Goal: Task Accomplishment & Management: Manage account settings

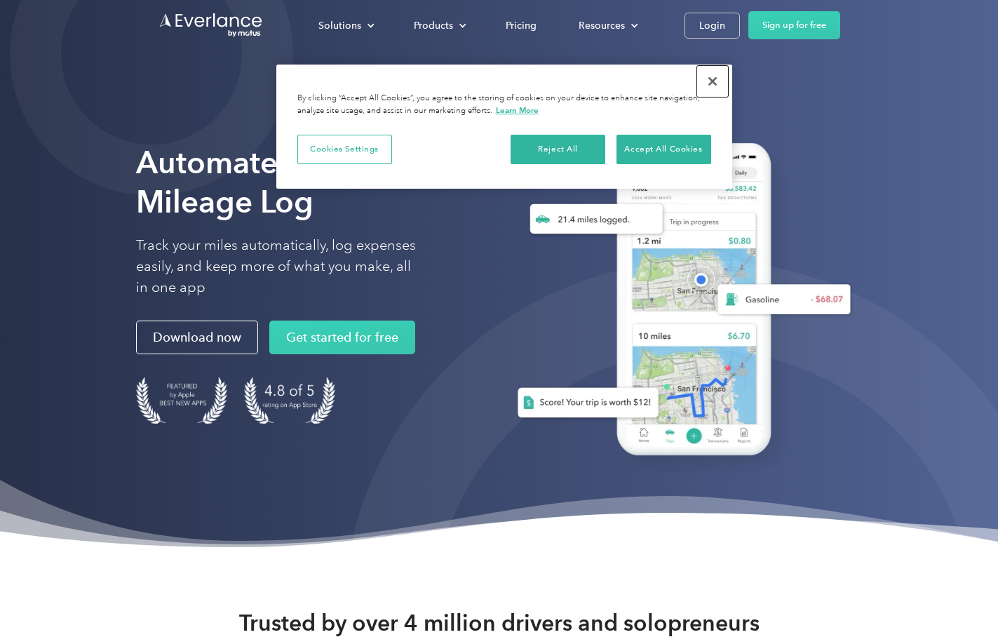
click at [712, 83] on button "Close" at bounding box center [712, 81] width 31 height 31
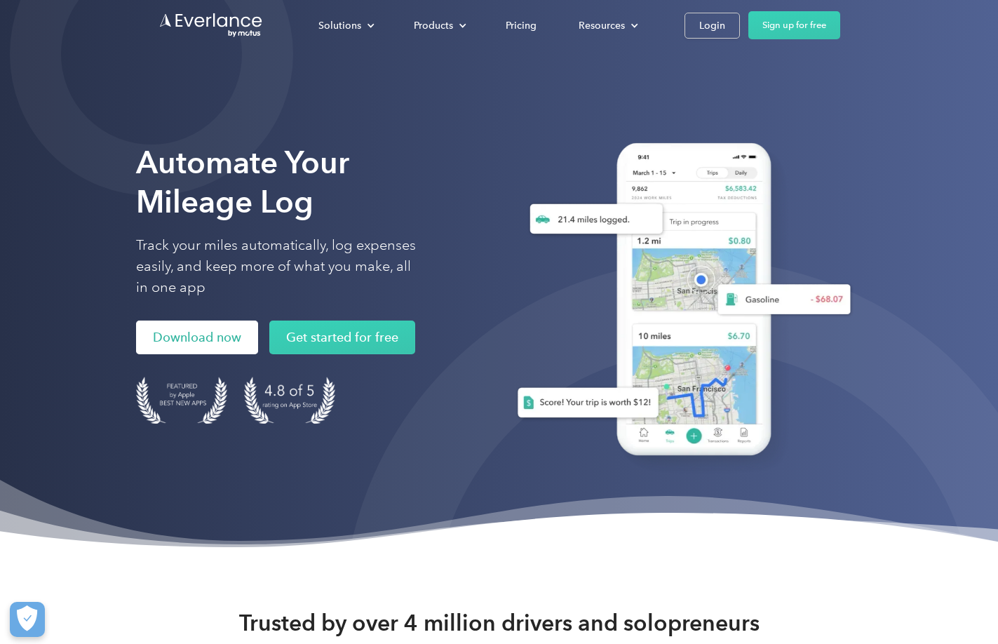
click at [173, 341] on link "Download now" at bounding box center [197, 338] width 122 height 34
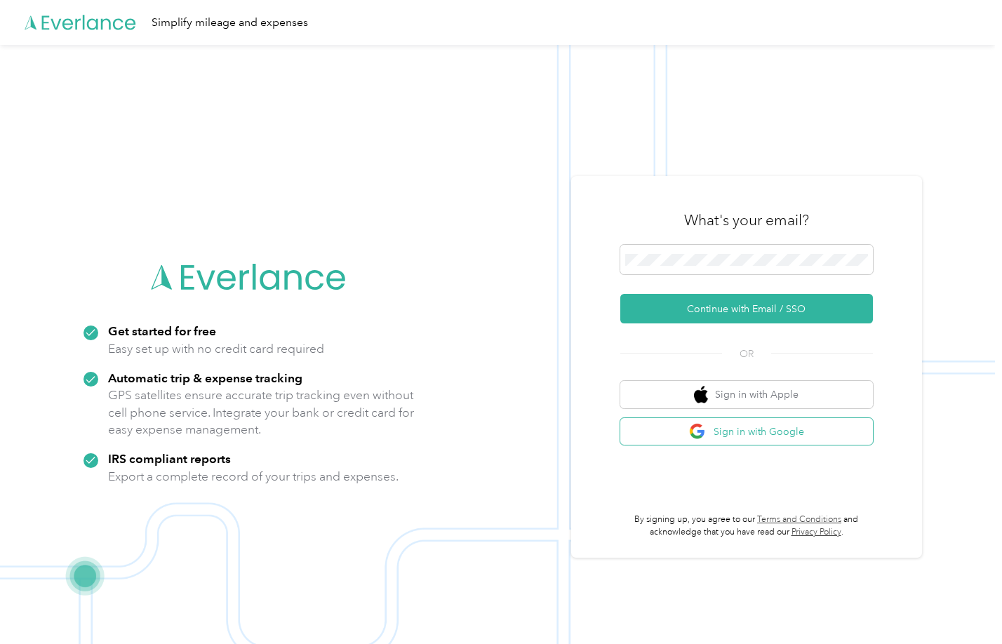
click at [760, 434] on button "Sign in with Google" at bounding box center [746, 431] width 253 height 27
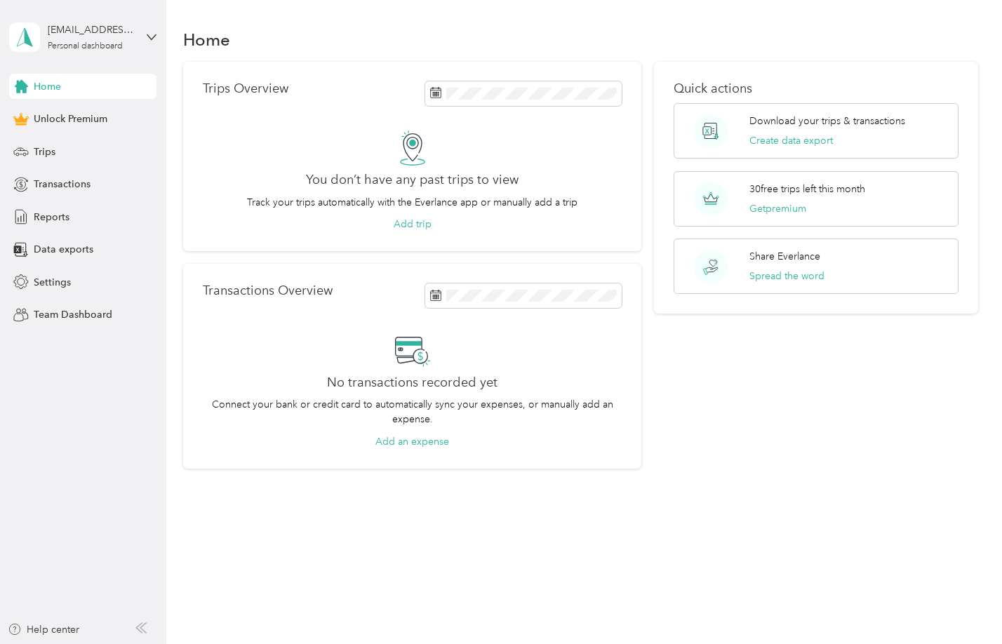
click at [93, 506] on aside "[EMAIL_ADDRESS][DOMAIN_NAME] Personal dashboard Home Unlock Premium Trips Trans…" at bounding box center [83, 322] width 166 height 644
click at [241, 127] on div "Trips Overview You don’t have any past trips to view Track your trips automatic…" at bounding box center [412, 157] width 458 height 190
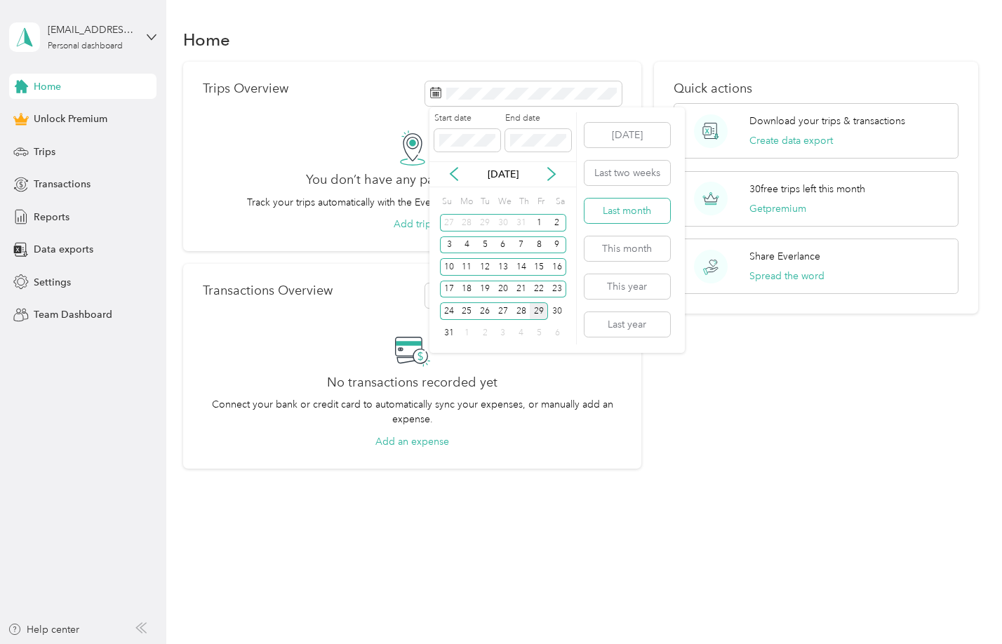
click at [633, 216] on button "Last month" at bounding box center [627, 211] width 86 height 25
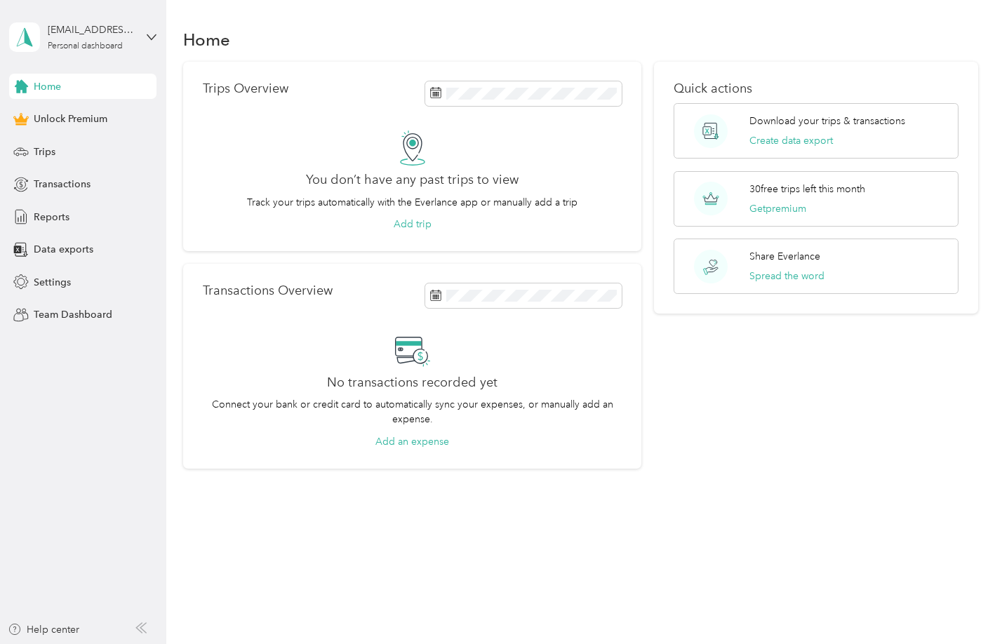
click at [259, 163] on div "You don’t have any past trips to view Track your trips automatically with the E…" at bounding box center [412, 181] width 419 height 102
click at [407, 225] on button "Add trip" at bounding box center [413, 224] width 38 height 15
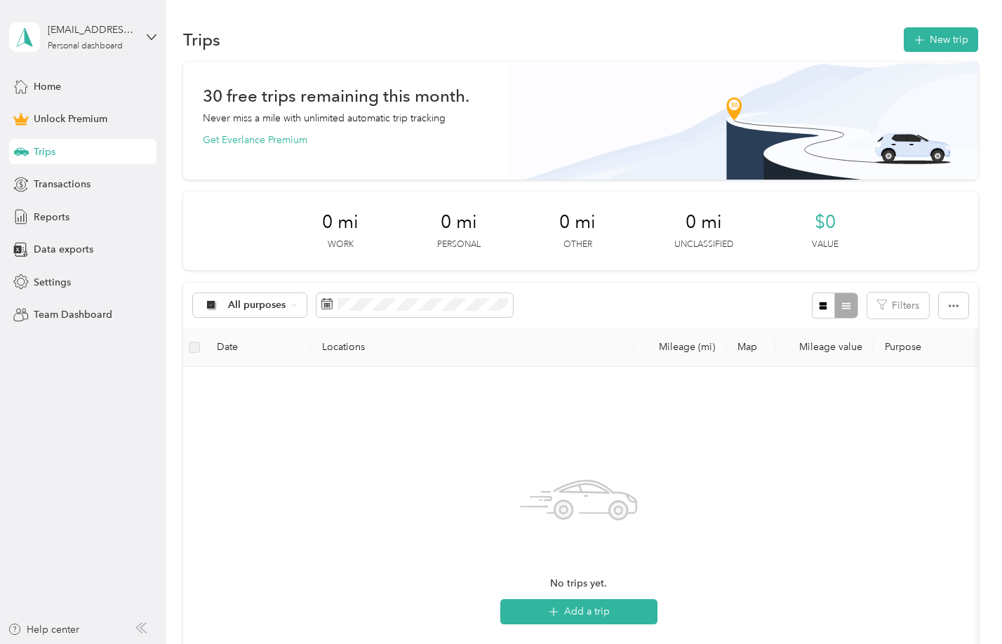
click at [356, 438] on div "No trips yet. Add a trip" at bounding box center [578, 545] width 768 height 334
click at [573, 614] on button "Add a trip" at bounding box center [578, 611] width 157 height 25
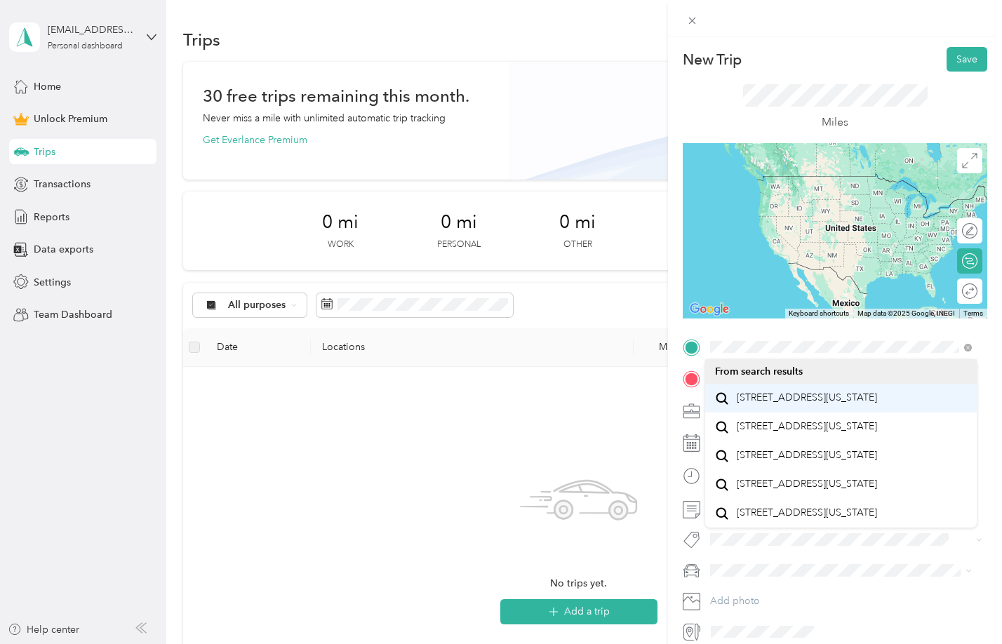
click at [877, 404] on span "[STREET_ADDRESS][US_STATE]" at bounding box center [807, 397] width 140 height 13
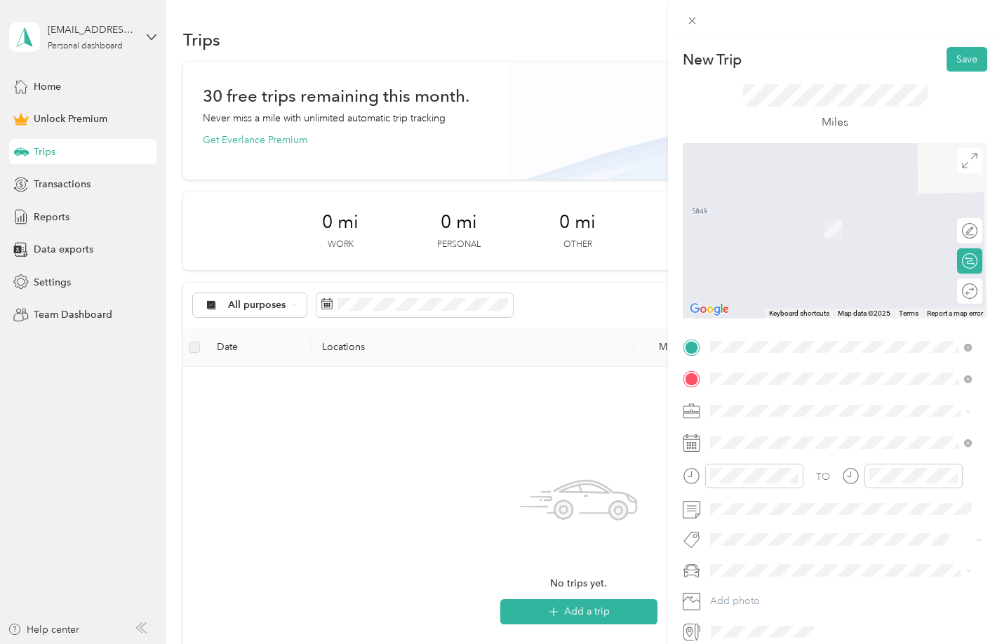
click at [834, 433] on span "[STREET_ADDRESS][US_STATE]" at bounding box center [807, 429] width 140 height 13
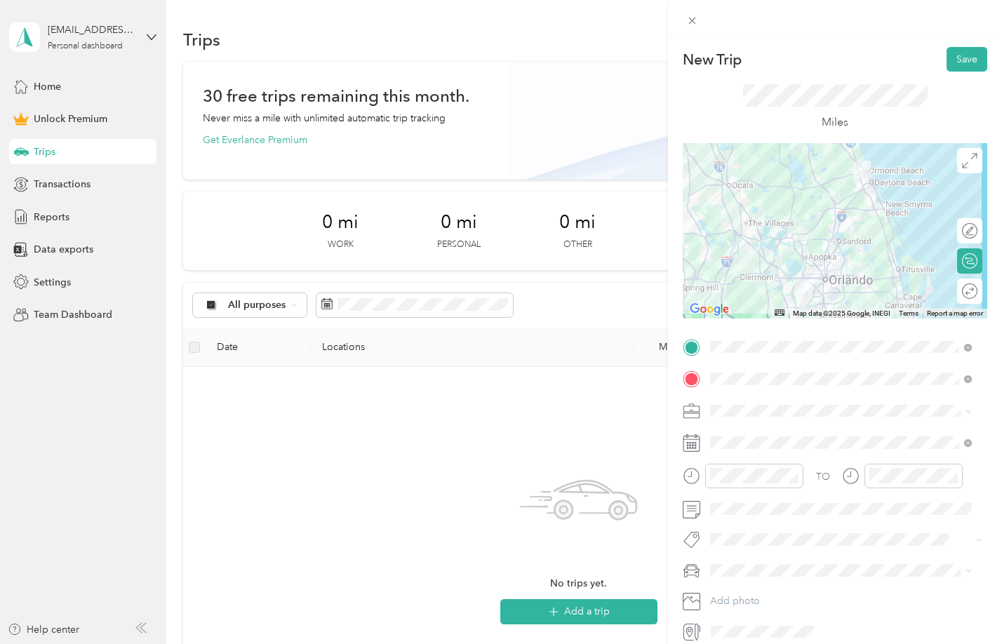
click at [240, 524] on div "New Trip Save This trip cannot be edited because it is either under review, app…" at bounding box center [501, 322] width 1002 height 644
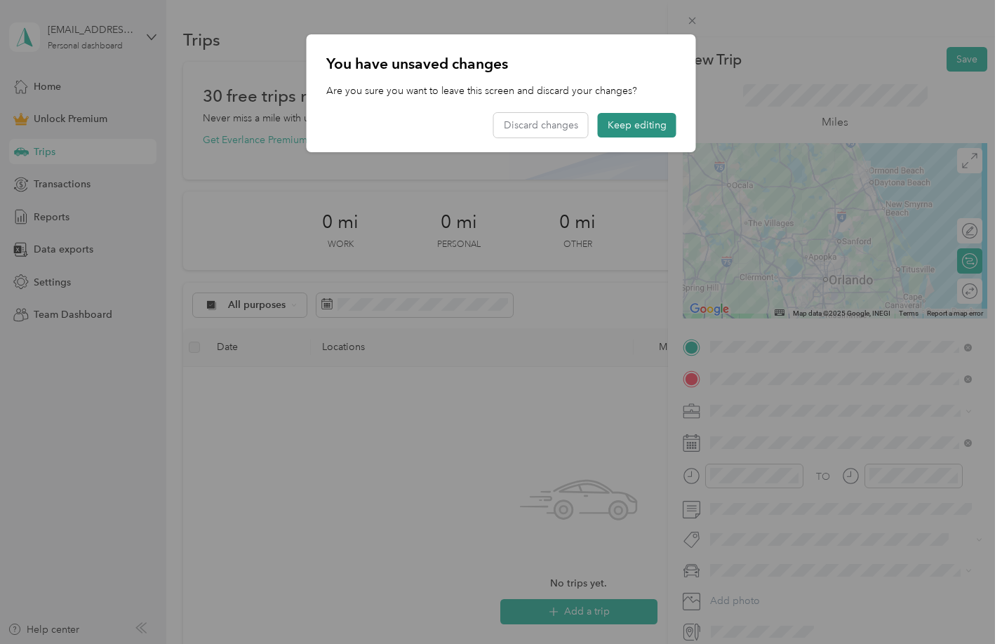
click at [626, 122] on button "Keep editing" at bounding box center [637, 125] width 79 height 25
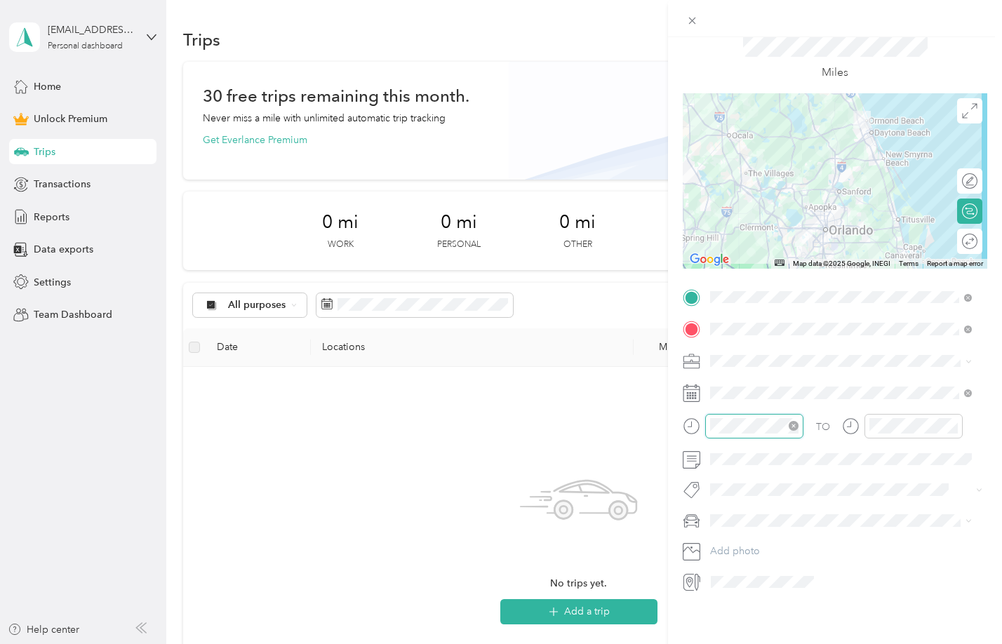
scroll to position [1027, 0]
click at [720, 480] on div "06" at bounding box center [725, 480] width 34 height 20
click at [885, 515] on div "08" at bounding box center [883, 519] width 34 height 20
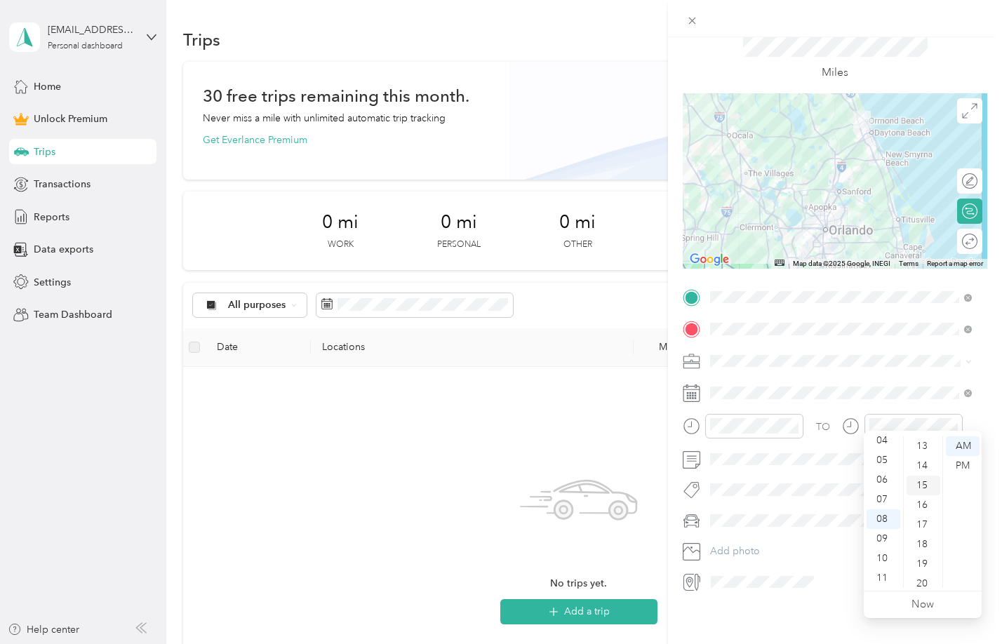
click at [920, 482] on div "15" at bounding box center [923, 486] width 34 height 20
click at [694, 573] on icon at bounding box center [692, 582] width 18 height 18
click at [859, 577] on div at bounding box center [846, 582] width 281 height 22
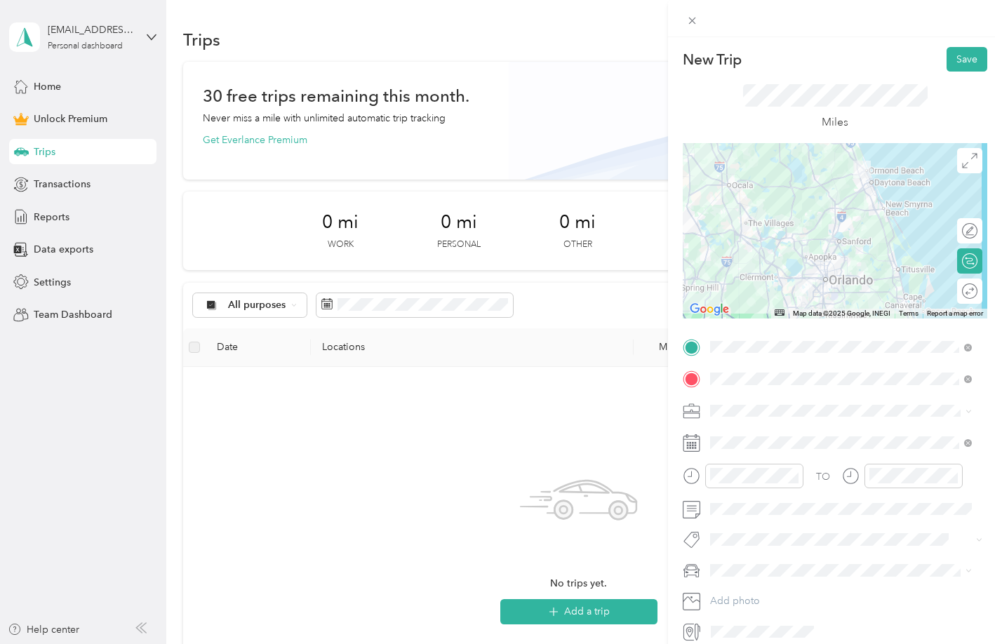
scroll to position [60, 0]
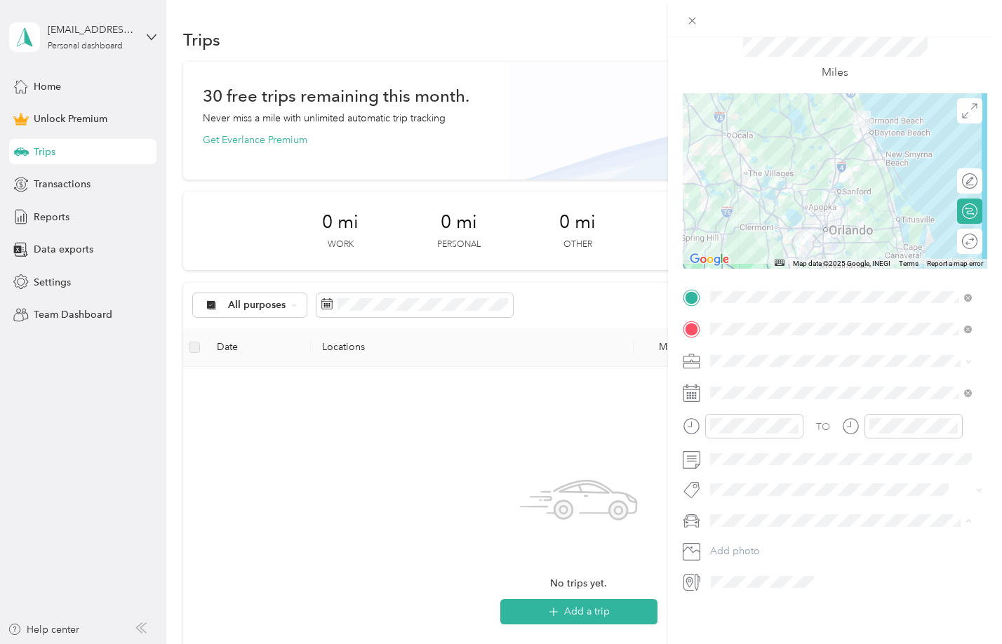
click at [356, 467] on div "New Trip Save This trip cannot be edited because it is either under review, app…" at bounding box center [501, 322] width 1002 height 644
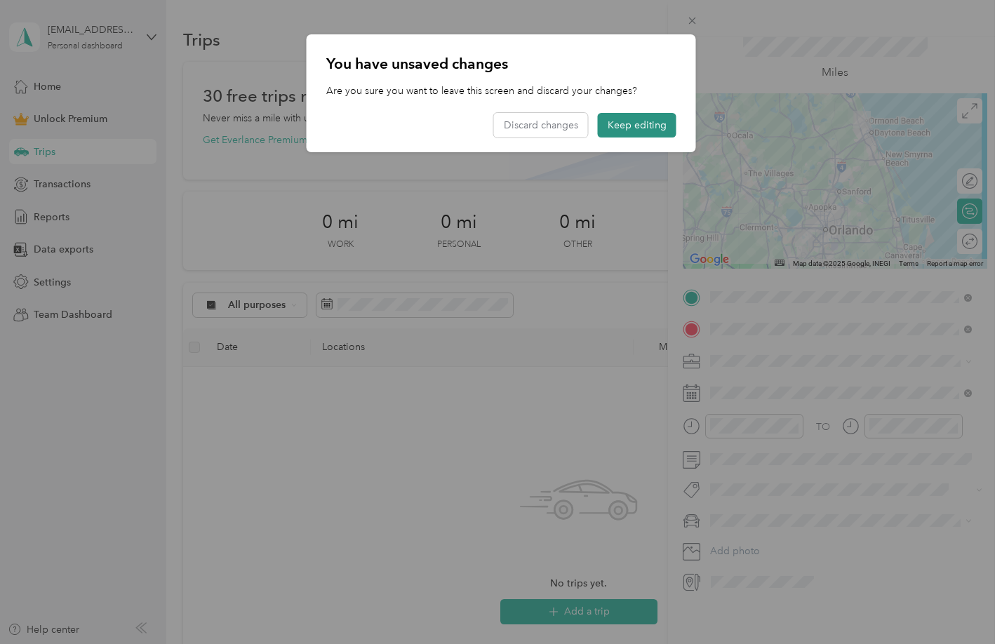
click at [629, 126] on button "Keep editing" at bounding box center [637, 125] width 79 height 25
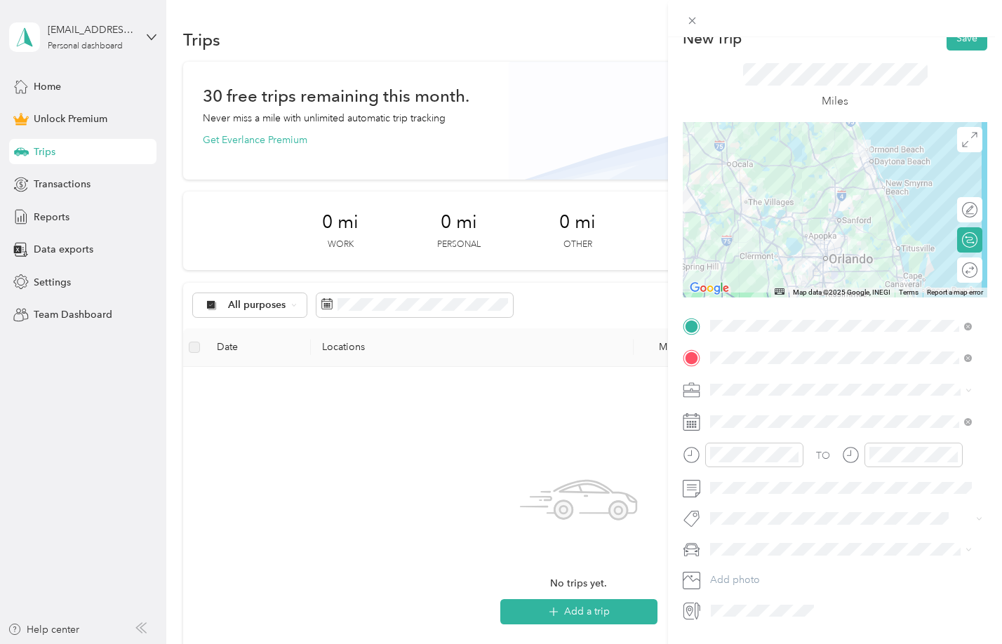
scroll to position [0, 0]
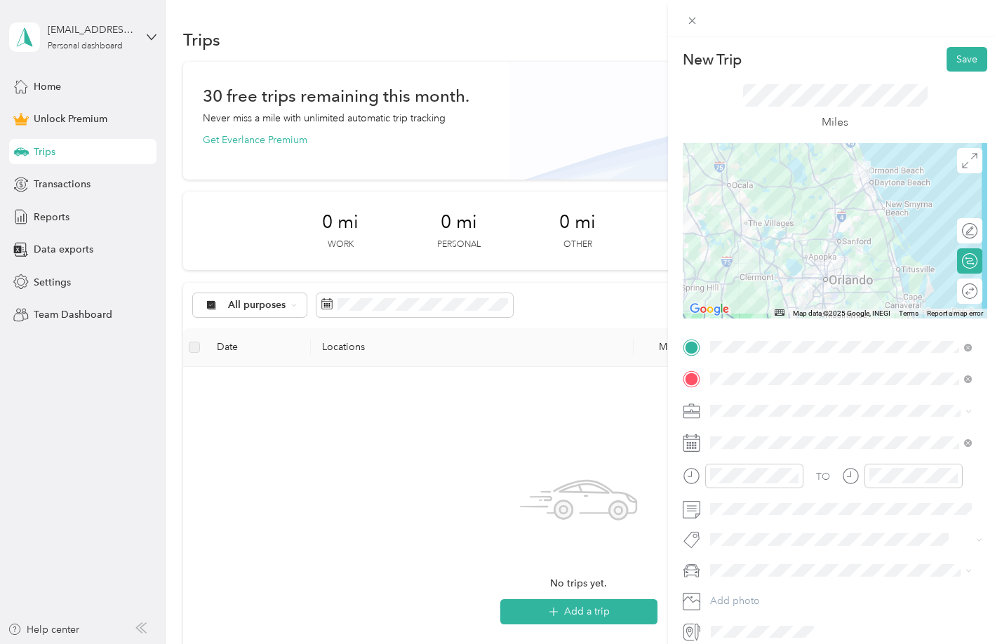
click at [728, 402] on span at bounding box center [846, 411] width 282 height 22
click at [735, 441] on li "Work" at bounding box center [840, 435] width 271 height 25
click at [296, 497] on div "New Trip Save This trip cannot be edited because it is either under review, app…" at bounding box center [501, 322] width 1002 height 644
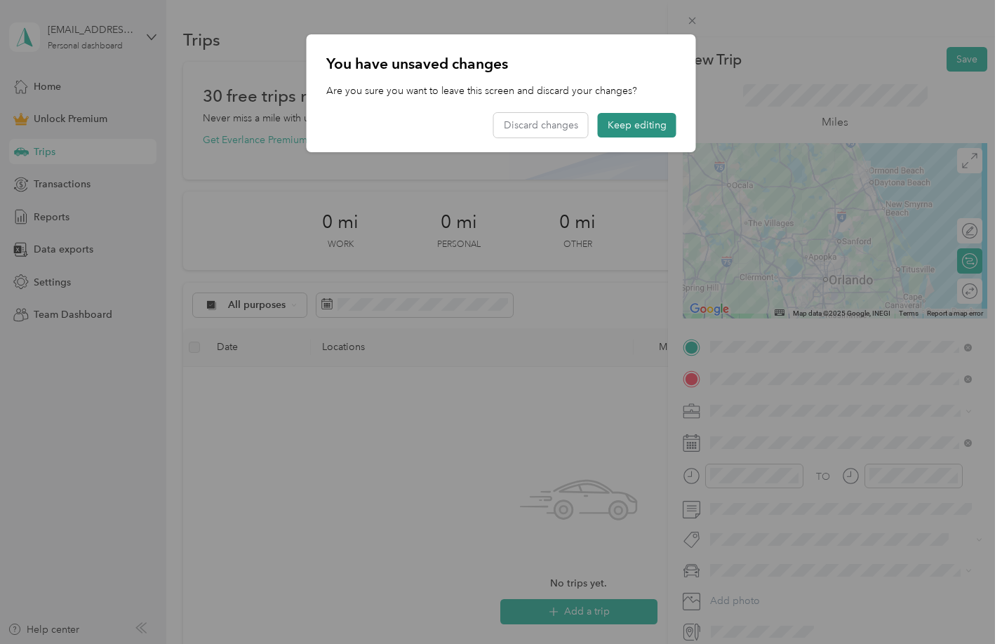
click at [629, 123] on button "Keep editing" at bounding box center [637, 125] width 79 height 25
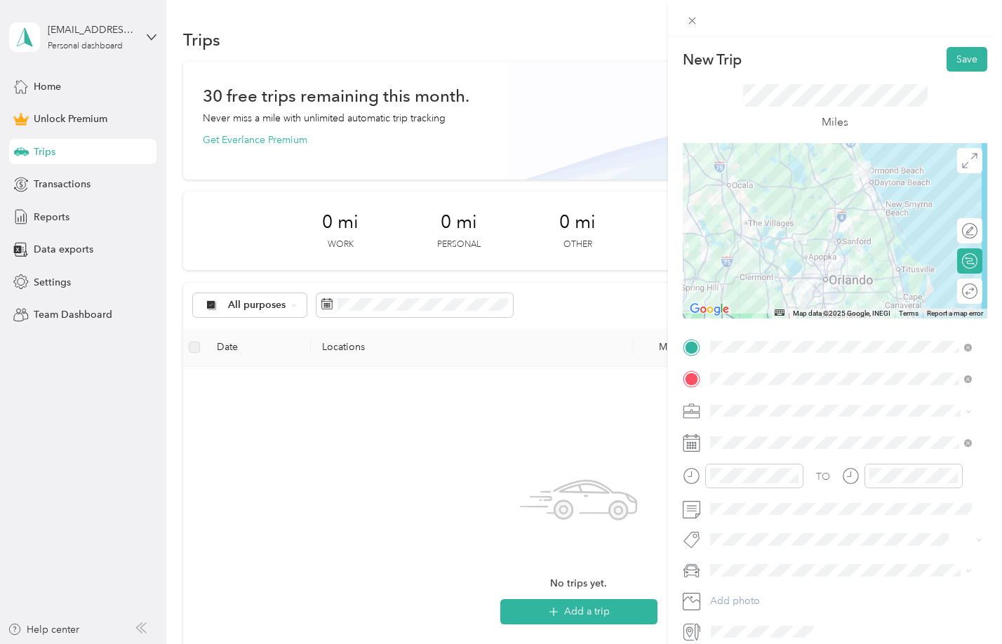
click at [831, 279] on div at bounding box center [835, 230] width 304 height 175
click at [820, 262] on div at bounding box center [835, 230] width 304 height 175
click at [798, 261] on div at bounding box center [835, 230] width 304 height 175
click at [823, 274] on div at bounding box center [835, 230] width 304 height 175
click at [836, 269] on div at bounding box center [835, 230] width 304 height 175
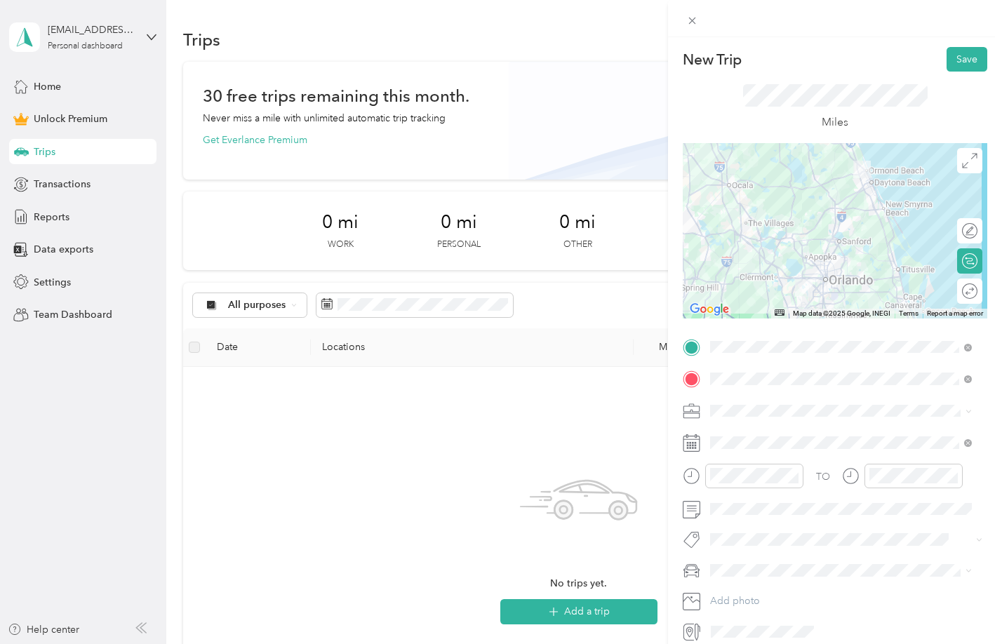
click at [798, 263] on div at bounding box center [835, 230] width 304 height 175
click at [838, 275] on div at bounding box center [835, 230] width 304 height 175
click at [840, 262] on div at bounding box center [835, 230] width 304 height 175
click at [961, 290] on div at bounding box center [962, 291] width 29 height 15
click at [960, 309] on div "PM" at bounding box center [963, 308] width 34 height 20
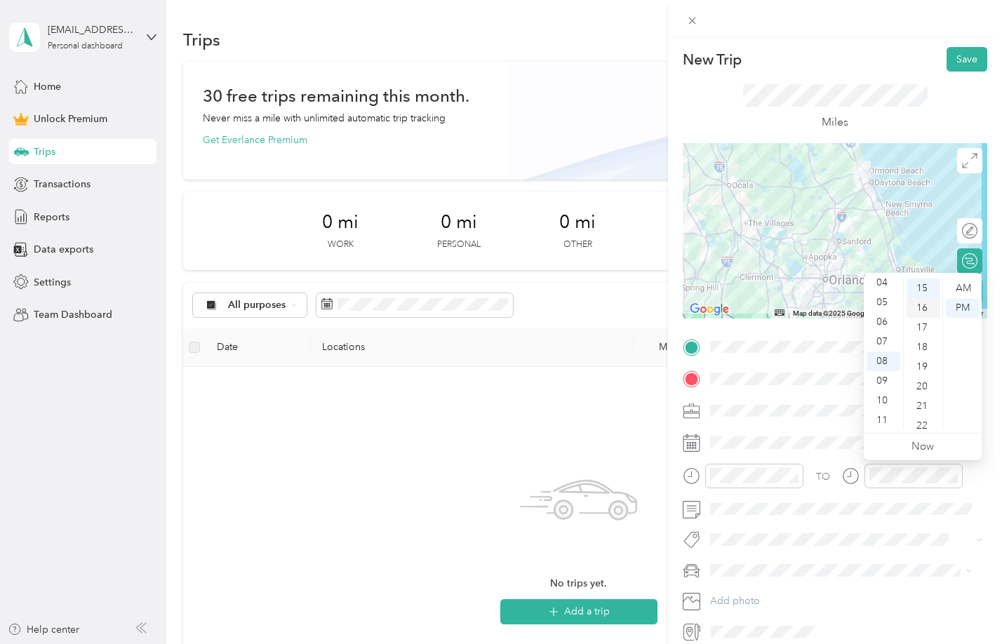
click at [925, 306] on div "16" at bounding box center [923, 308] width 34 height 20
click at [886, 366] on div "04" at bounding box center [883, 367] width 34 height 20
click at [880, 323] on div "06" at bounding box center [883, 328] width 34 height 20
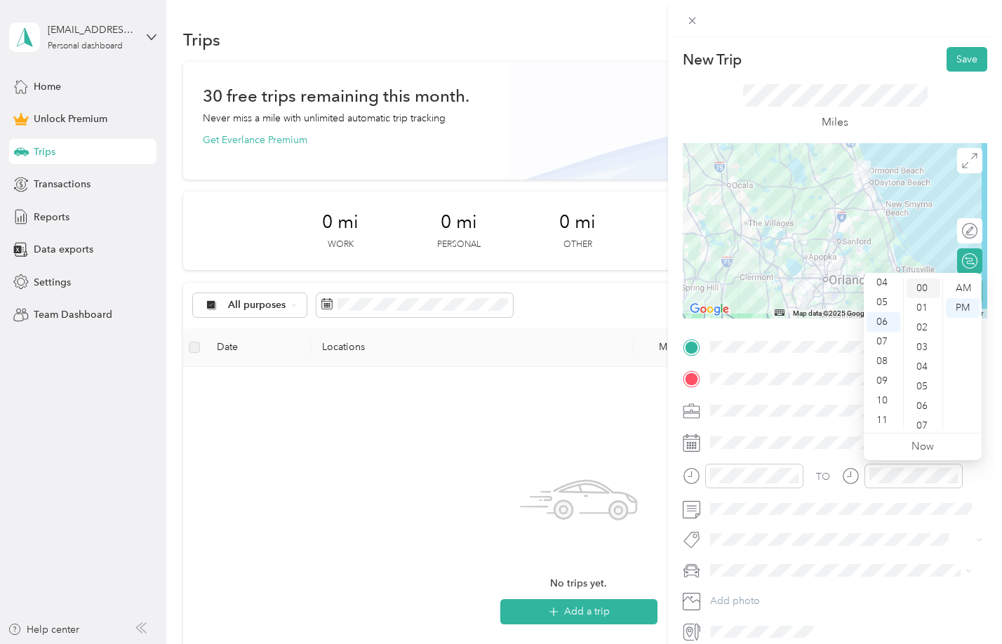
click at [923, 286] on div "00" at bounding box center [923, 289] width 34 height 20
click at [261, 490] on div "New Trip Save This trip cannot be edited because it is either under review, app…" at bounding box center [501, 322] width 1002 height 644
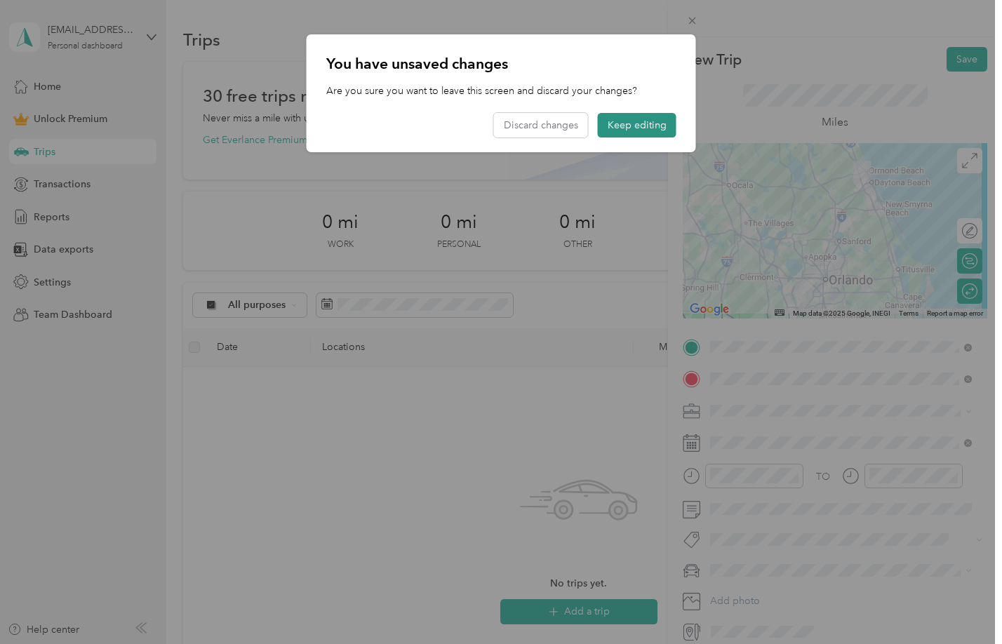
click at [632, 117] on button "Keep editing" at bounding box center [637, 125] width 79 height 25
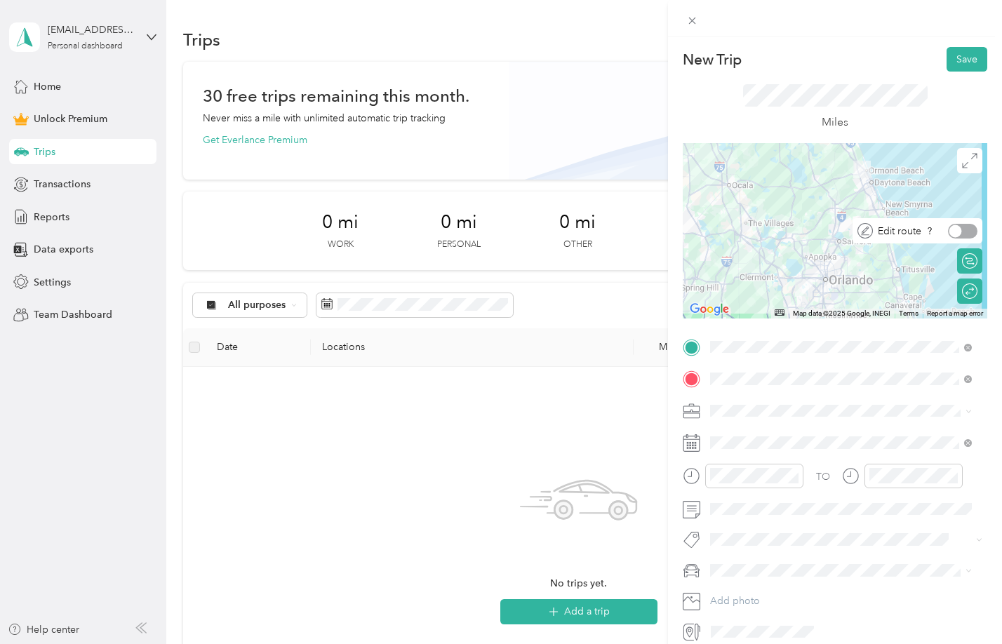
click at [962, 227] on div at bounding box center [962, 231] width 29 height 15
click at [953, 234] on div at bounding box center [962, 231] width 29 height 15
click at [977, 257] on div "Calculate route" at bounding box center [977, 261] width 0 height 15
click at [964, 257] on div at bounding box center [970, 261] width 13 height 13
click at [953, 57] on button "Save" at bounding box center [966, 59] width 41 height 25
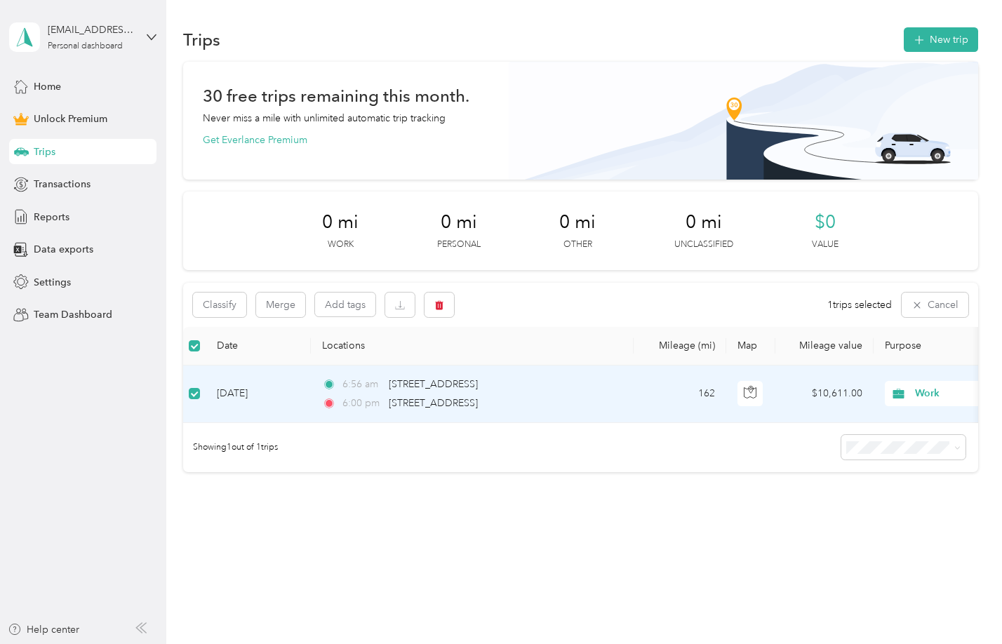
click at [443, 539] on div "Trips New trip 30 free trips remaining this month. Never miss a mile with unlim…" at bounding box center [580, 298] width 829 height 597
click at [358, 125] on p "Never miss a mile with unlimited automatic trip tracking" at bounding box center [324, 118] width 243 height 15
click at [50, 214] on span "Reports" at bounding box center [52, 217] width 36 height 15
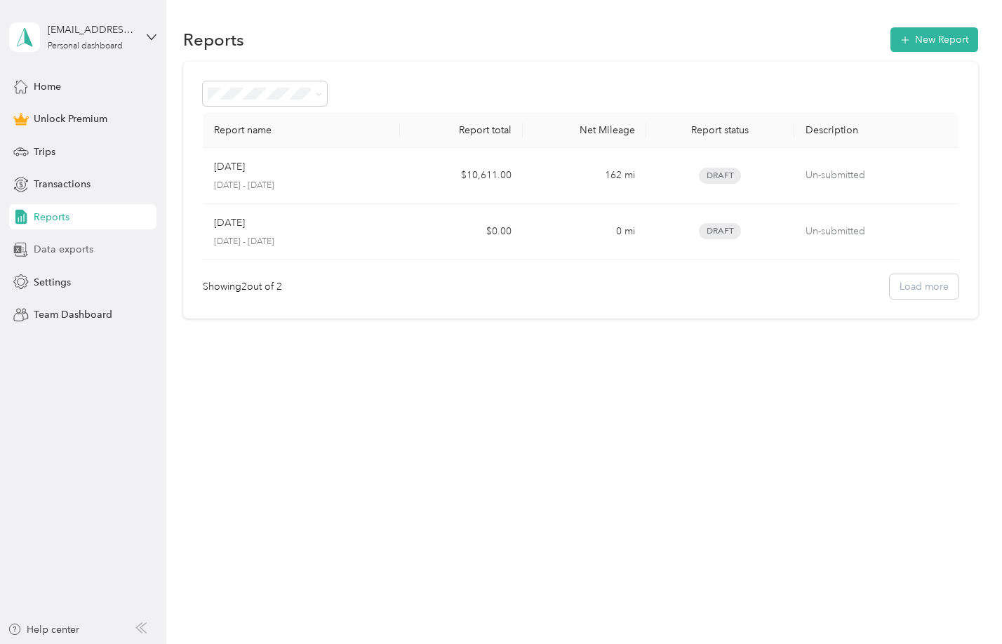
click at [76, 248] on span "Data exports" at bounding box center [64, 249] width 60 height 15
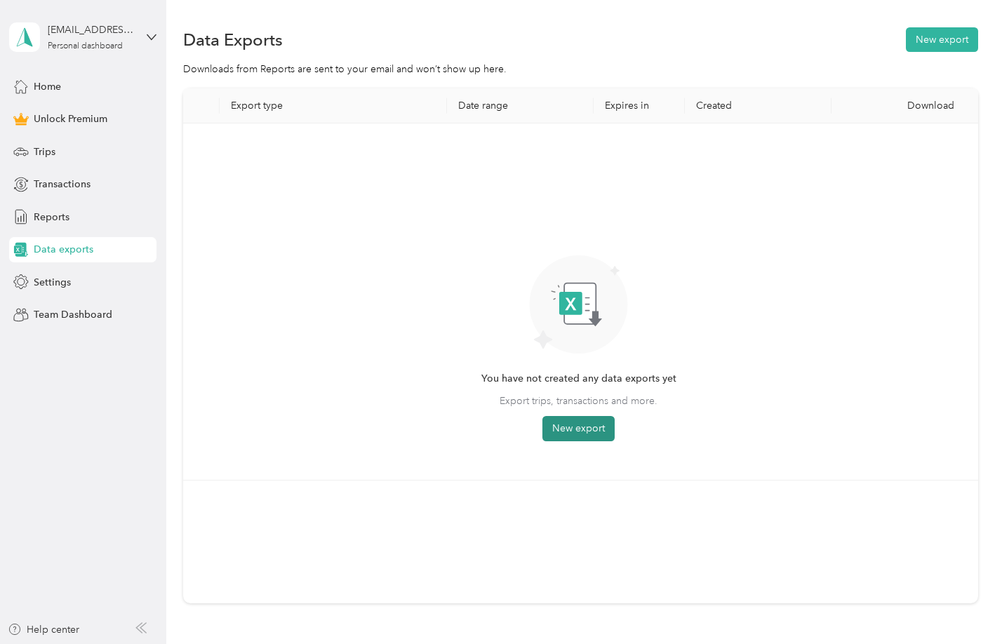
click at [563, 431] on button "New export" at bounding box center [578, 428] width 72 height 25
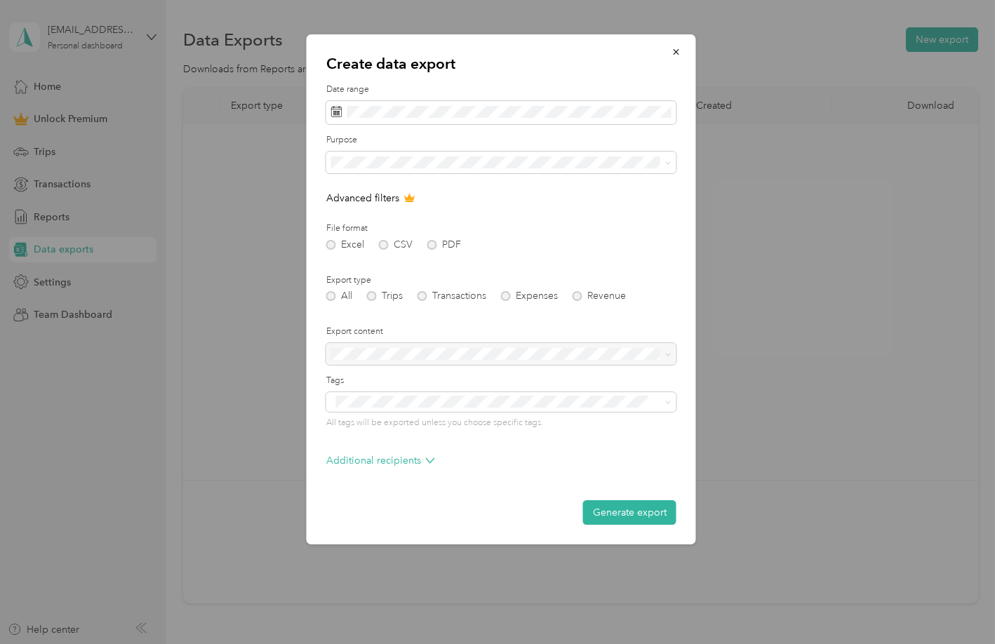
drag, startPoint x: 436, startPoint y: 245, endPoint x: 437, endPoint y: 252, distance: 7.2
click at [436, 245] on div "Excel CSV PDF" at bounding box center [501, 245] width 350 height 10
click at [432, 244] on div "Excel CSV PDF" at bounding box center [501, 245] width 350 height 10
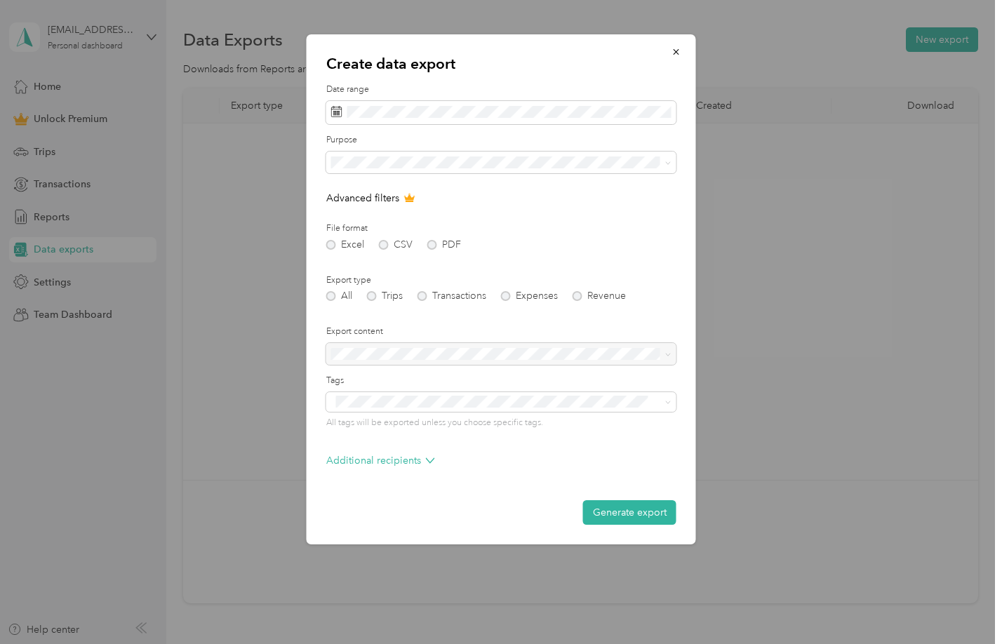
click at [347, 207] on span "Work" at bounding box center [348, 210] width 24 height 12
click at [319, 166] on div "Create data export Date range Purpose Advanced filters File format Excel CSV PD…" at bounding box center [501, 289] width 389 height 510
click at [370, 297] on div "All Trips Transactions Expenses Revenue" at bounding box center [501, 296] width 350 height 10
click at [375, 353] on div at bounding box center [501, 354] width 350 height 22
click at [621, 514] on button "Generate export" at bounding box center [629, 512] width 93 height 25
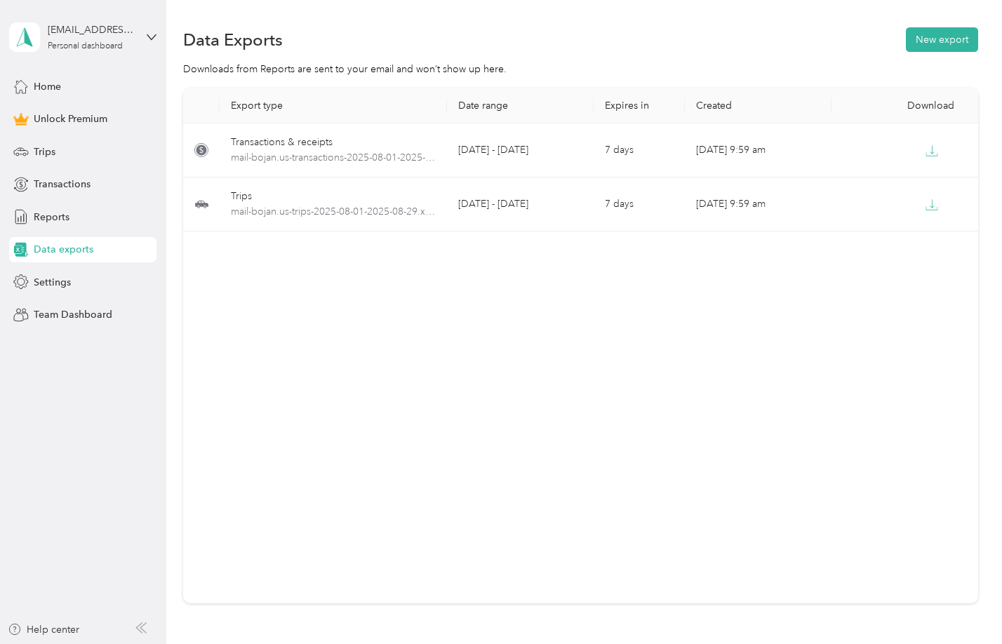
click at [790, 391] on div "Export type Date range Expires in Created Download Transactions & receipts mail…" at bounding box center [580, 345] width 794 height 515
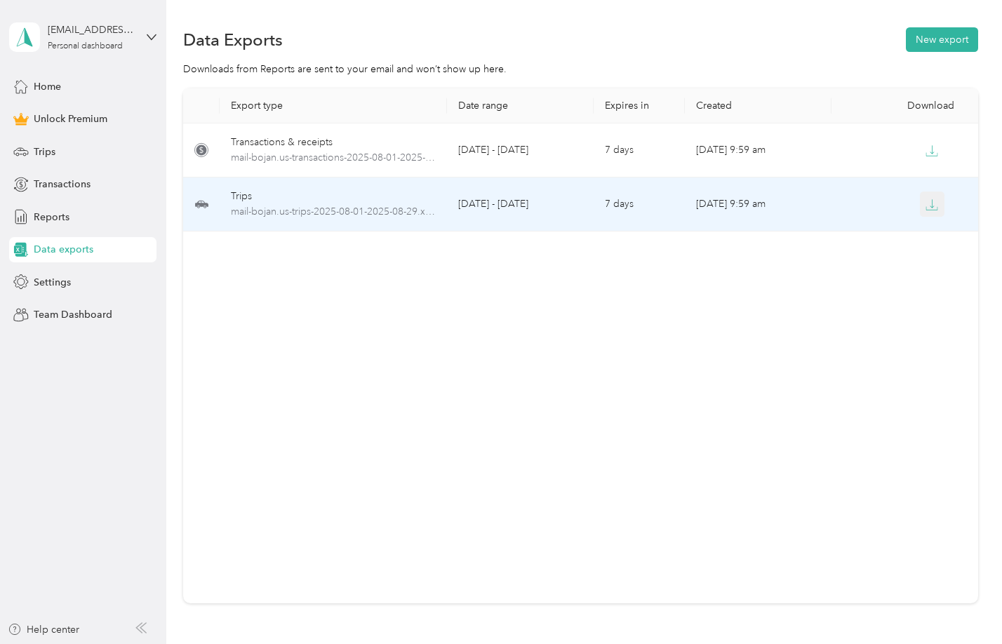
click at [930, 203] on icon "button" at bounding box center [931, 205] width 13 height 13
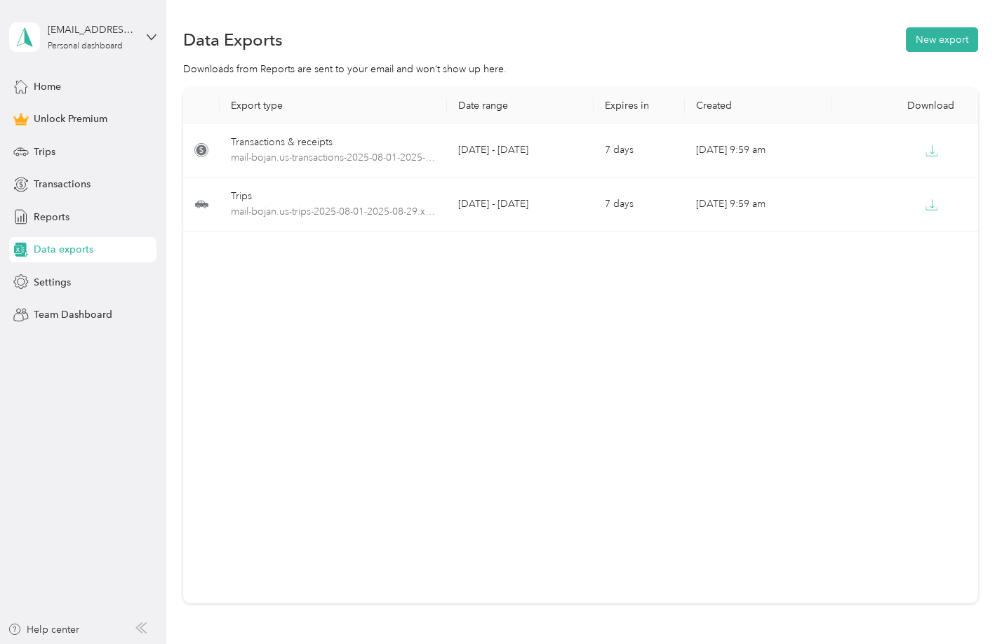
click at [492, 510] on div "Export type Date range Expires in Created Download Transactions & receipts mail…" at bounding box center [580, 345] width 794 height 515
click at [48, 278] on span "Settings" at bounding box center [52, 282] width 37 height 15
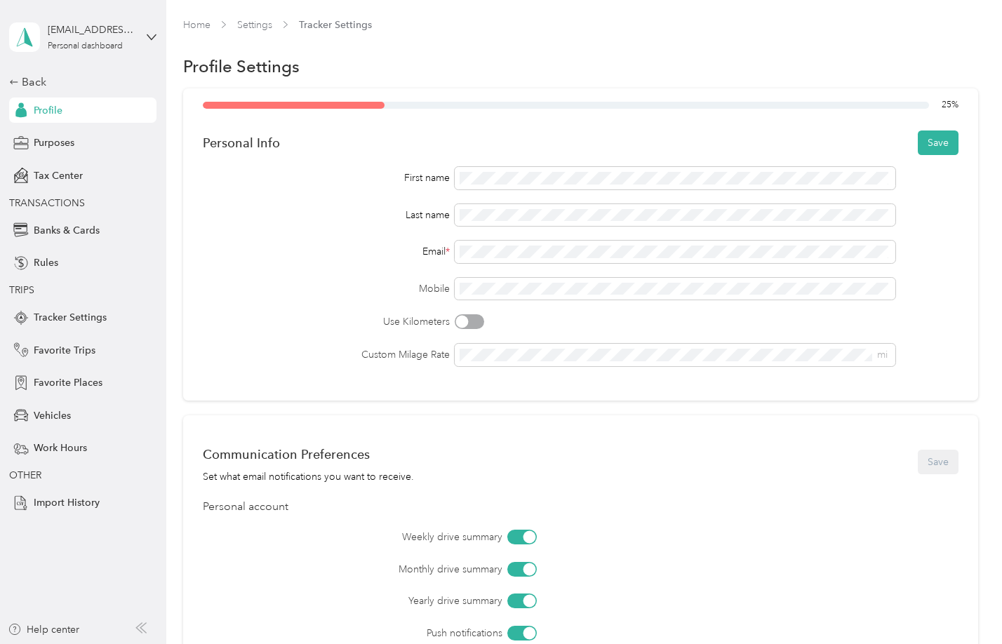
click at [311, 307] on div "First name Last name Email * Mobile Use Kilometers Custom Milage Rate mi" at bounding box center [580, 266] width 755 height 199
click at [406, 349] on div "Custom Milage Rate mi" at bounding box center [580, 355] width 755 height 22
click at [218, 382] on div "25 % Personal Info Save First name Last name Email * Mobile Use Kilometers Cust…" at bounding box center [580, 244] width 794 height 312
click at [247, 276] on div "First name Last name Email * Mobile Use Kilometers Custom Milage Rate mi" at bounding box center [580, 266] width 755 height 199
click at [950, 140] on button "Save" at bounding box center [938, 142] width 41 height 25
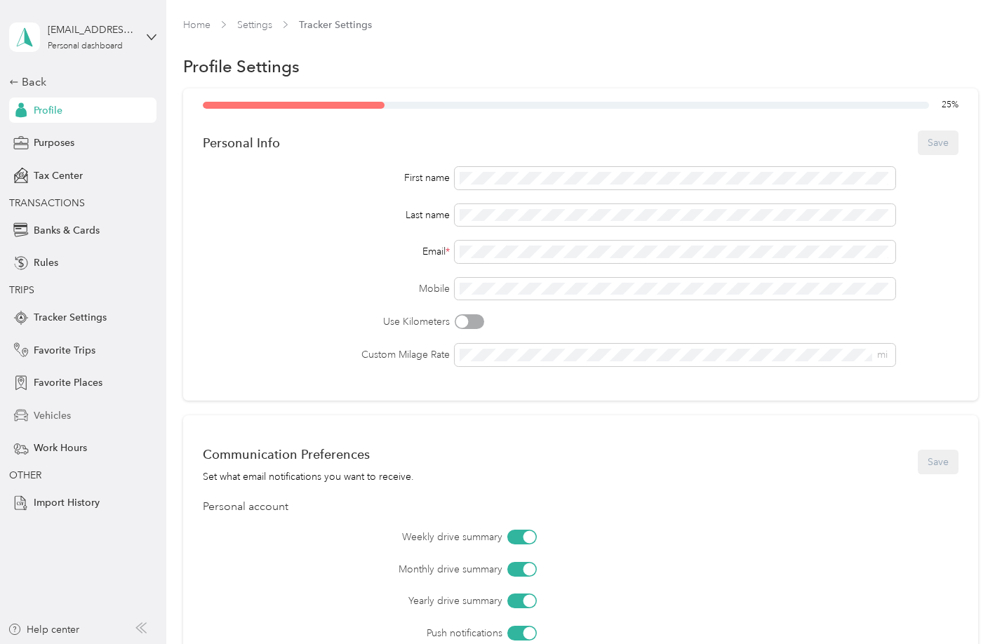
click at [44, 417] on span "Vehicles" at bounding box center [52, 415] width 37 height 15
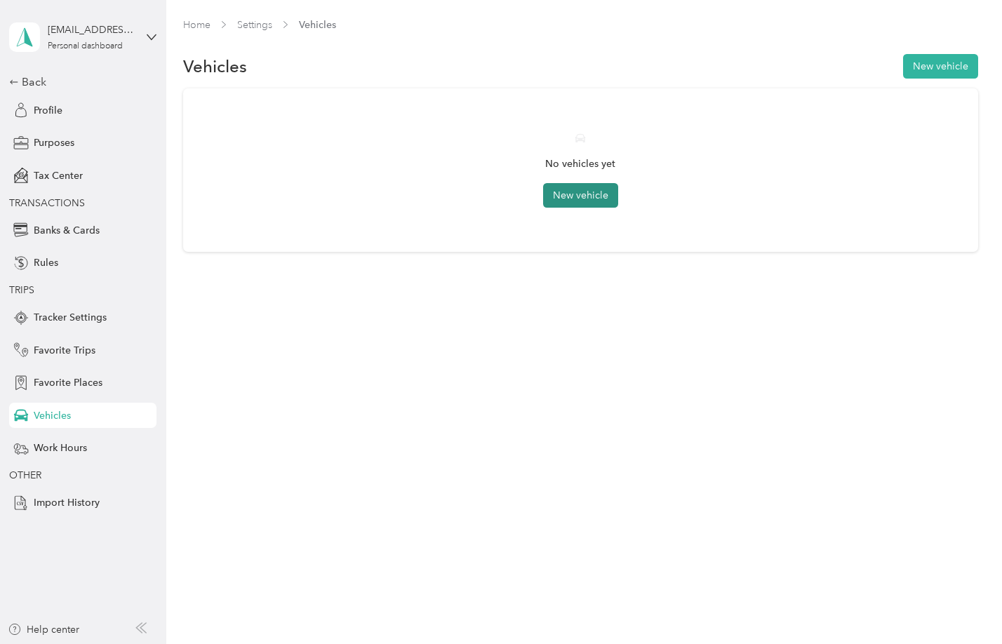
click at [583, 196] on button "New vehicle" at bounding box center [580, 195] width 75 height 25
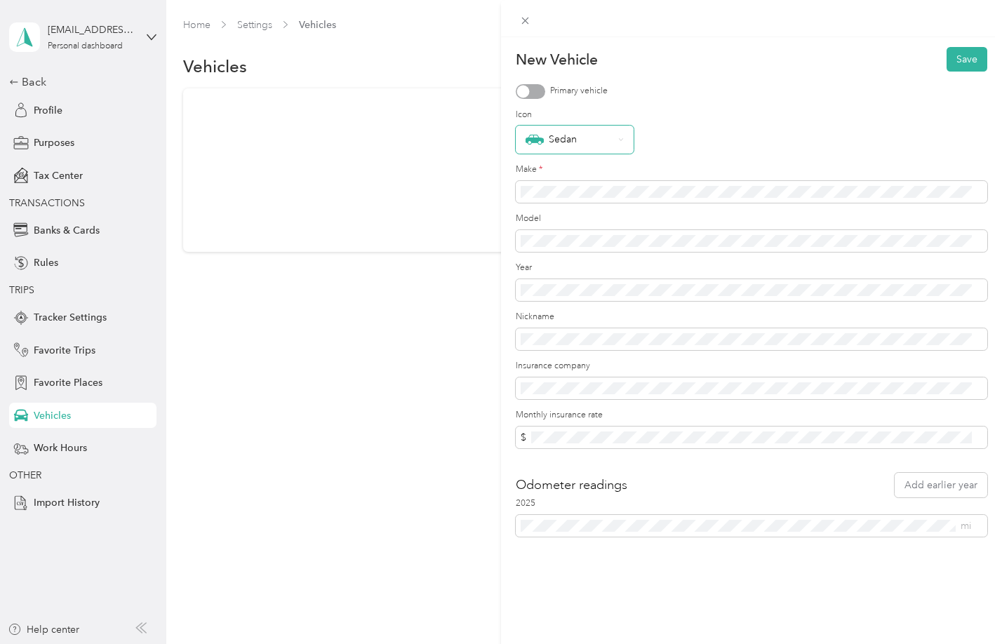
click at [567, 148] on div "Sedan" at bounding box center [569, 139] width 88 height 18
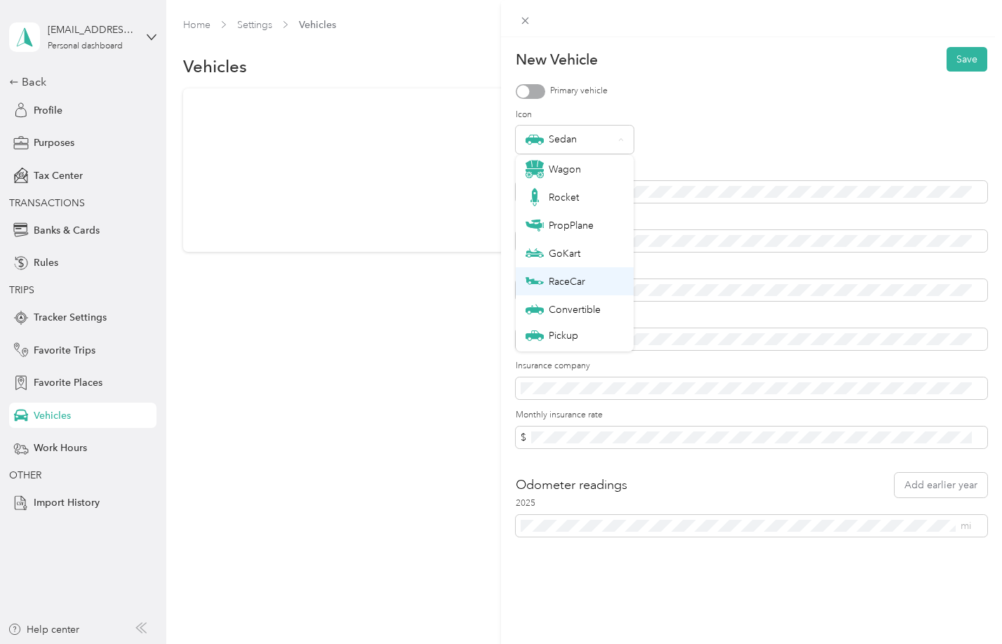
scroll to position [49, 0]
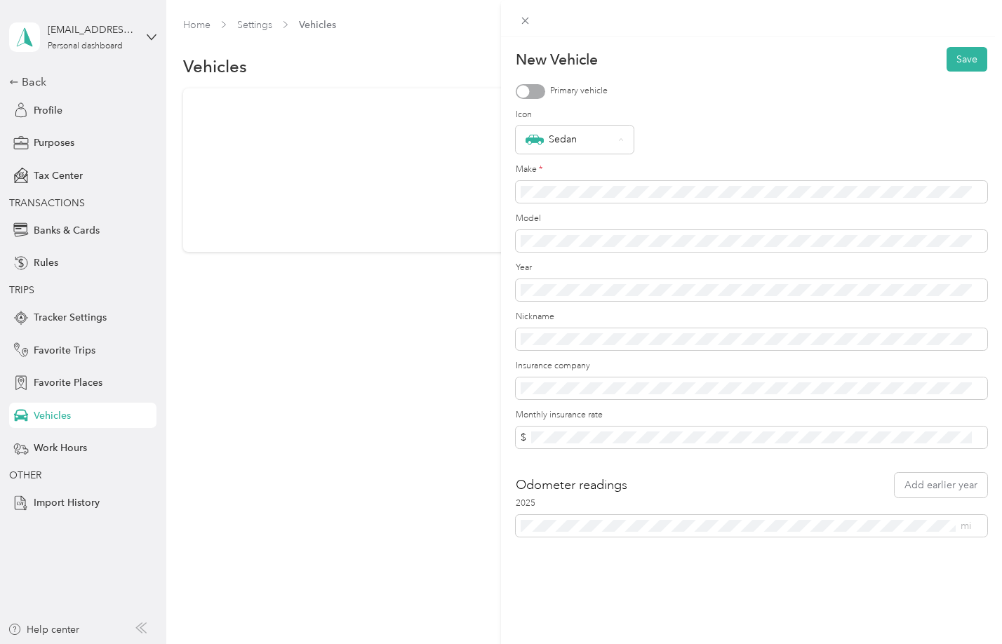
click at [380, 308] on div "New Vehicle Save Primary vehicle Icon Sedan Make * Model Year Nickname Insuranc…" at bounding box center [501, 322] width 1002 height 644
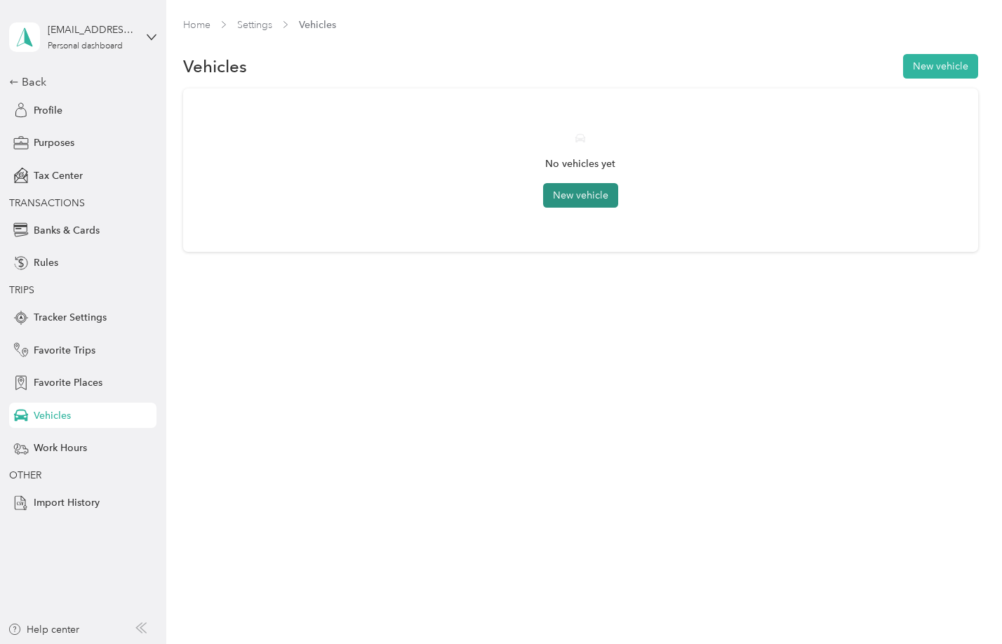
click at [582, 191] on button "New vehicle" at bounding box center [580, 195] width 75 height 25
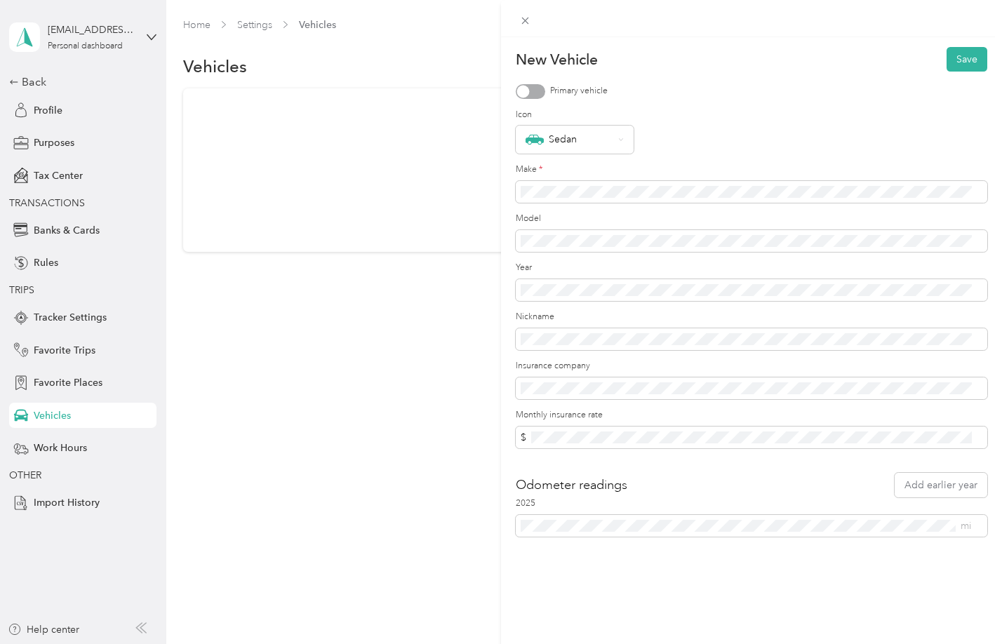
click at [430, 487] on div "New Vehicle Save Primary vehicle Icon Sedan Make * Model Year Nickname Insuranc…" at bounding box center [501, 322] width 1002 height 644
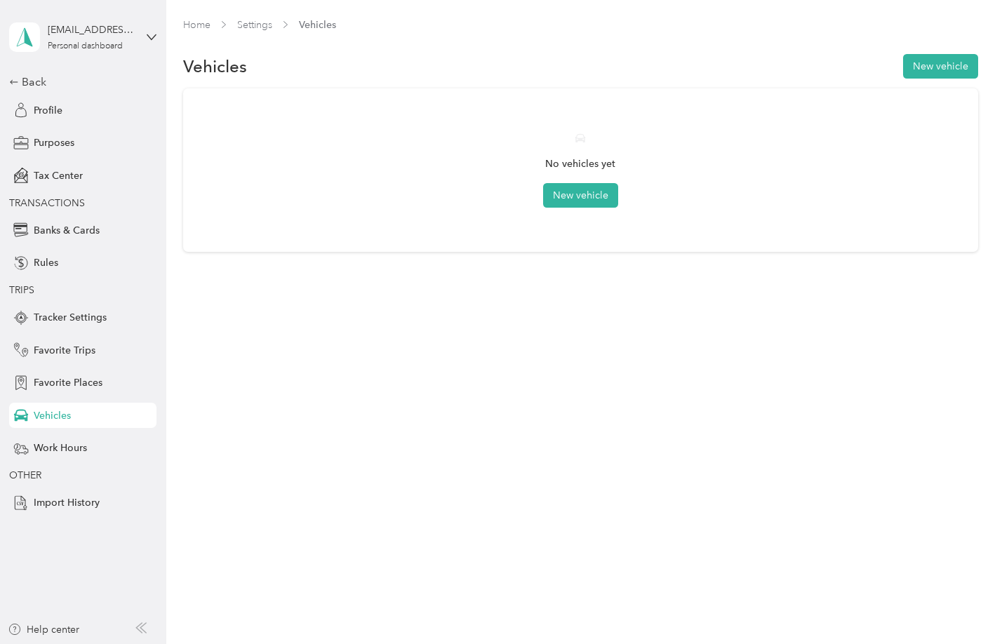
click at [833, 226] on div "No vehicles yet New vehicle" at bounding box center [580, 170] width 755 height 124
click at [951, 63] on button "New vehicle" at bounding box center [940, 66] width 75 height 25
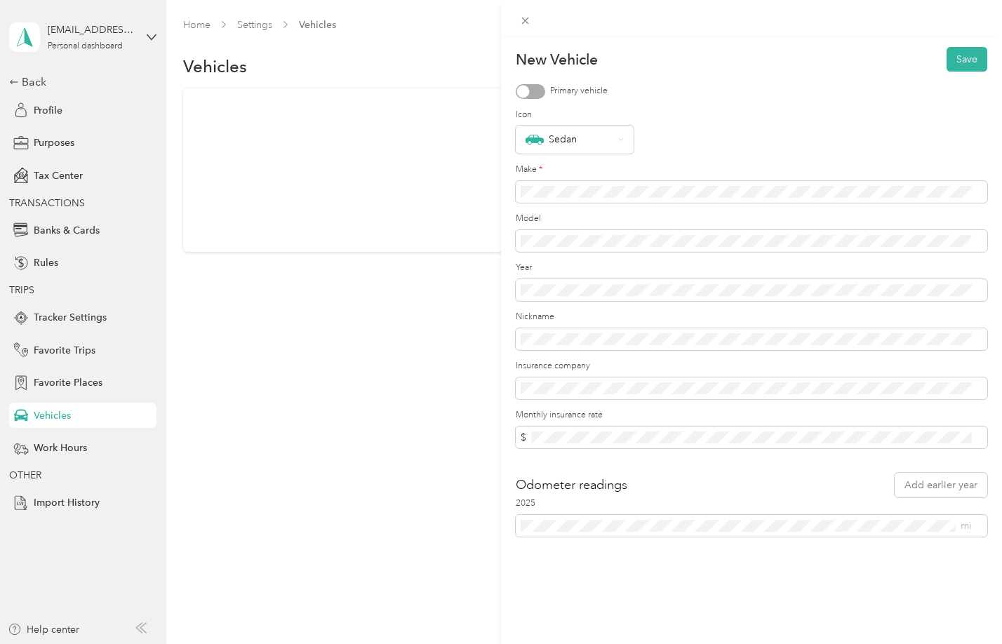
click at [521, 88] on div at bounding box center [523, 91] width 13 height 13
click at [954, 64] on button "Save" at bounding box center [966, 59] width 41 height 25
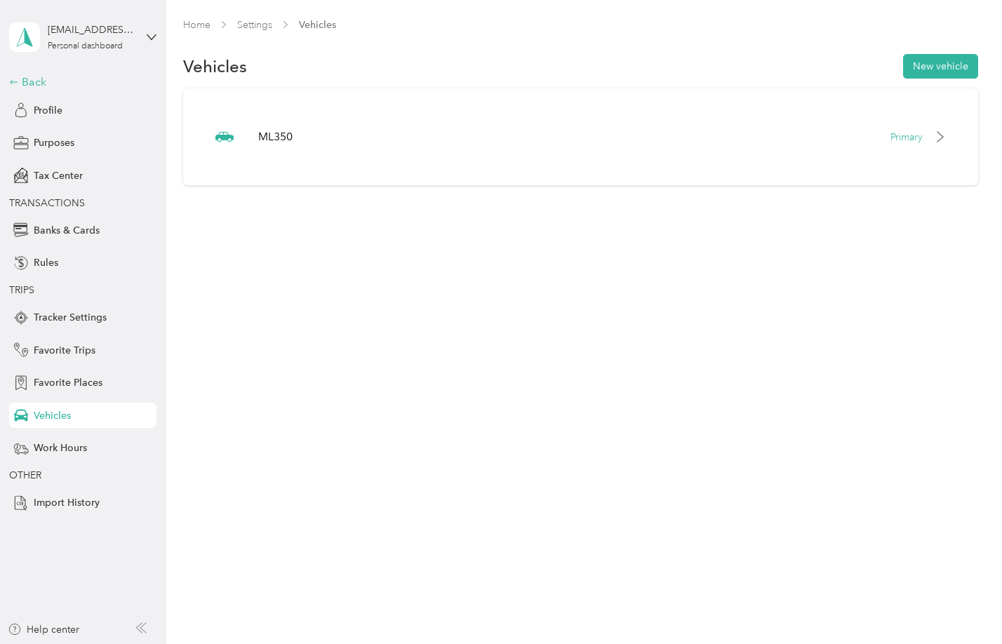
click at [36, 84] on div "Back" at bounding box center [79, 82] width 140 height 17
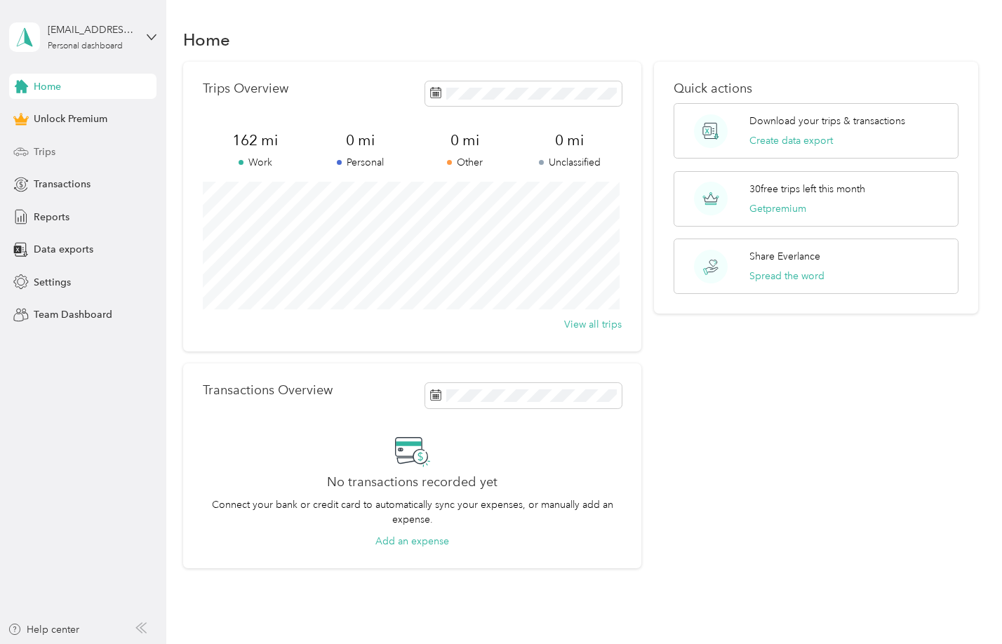
click at [41, 147] on span "Trips" at bounding box center [45, 152] width 22 height 15
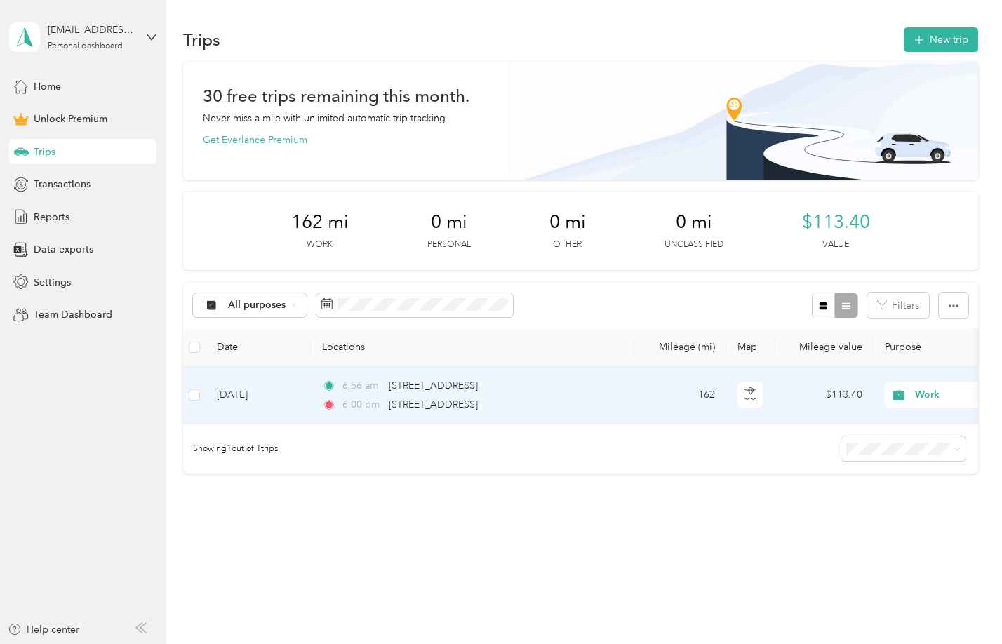
click at [809, 401] on td "$113.40" at bounding box center [824, 396] width 98 height 58
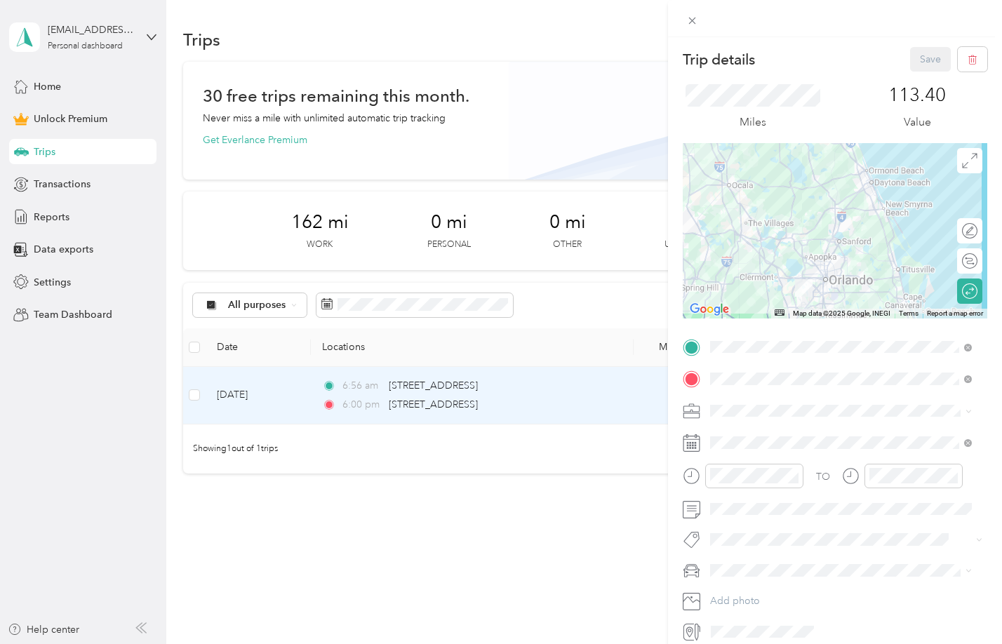
scroll to position [60, 0]
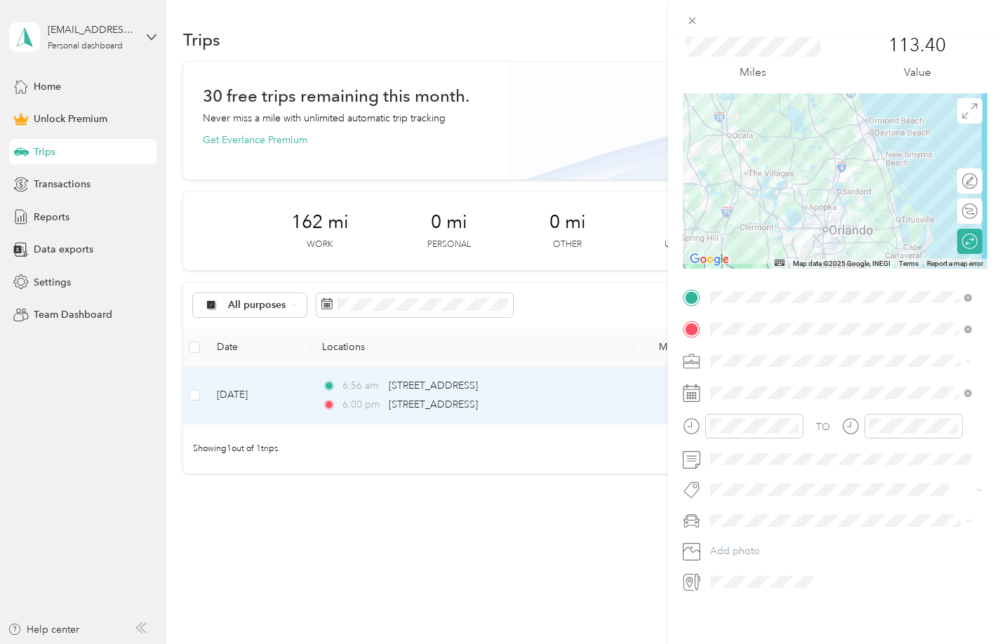
click at [732, 537] on span "ML350" at bounding box center [730, 535] width 30 height 12
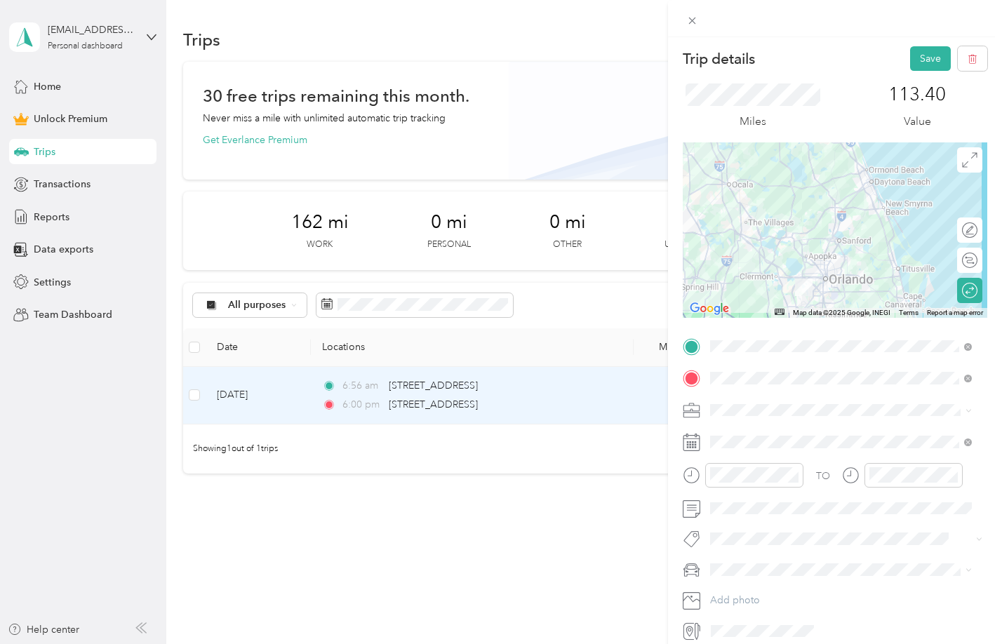
scroll to position [0, 0]
click at [918, 60] on button "Save" at bounding box center [930, 59] width 41 height 25
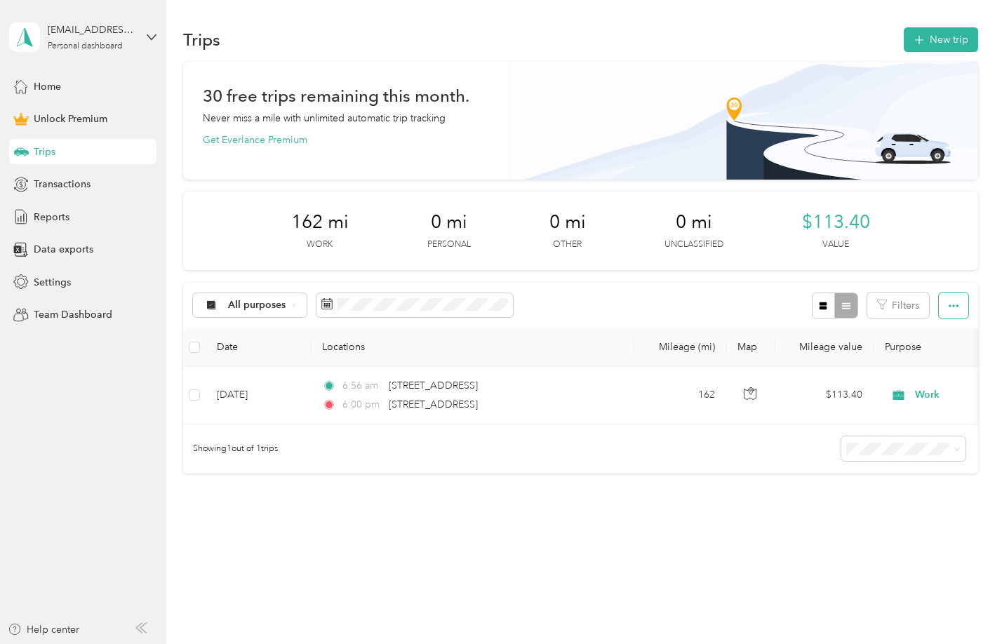
click at [949, 301] on icon "button" at bounding box center [953, 306] width 10 height 10
click at [934, 44] on button "New trip" at bounding box center [941, 39] width 74 height 25
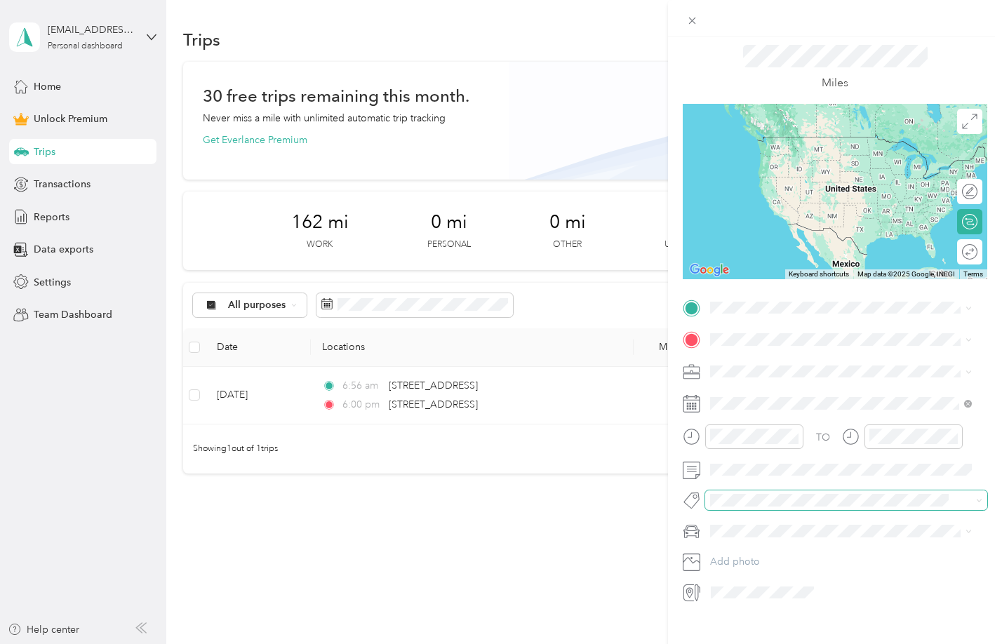
scroll to position [60, 0]
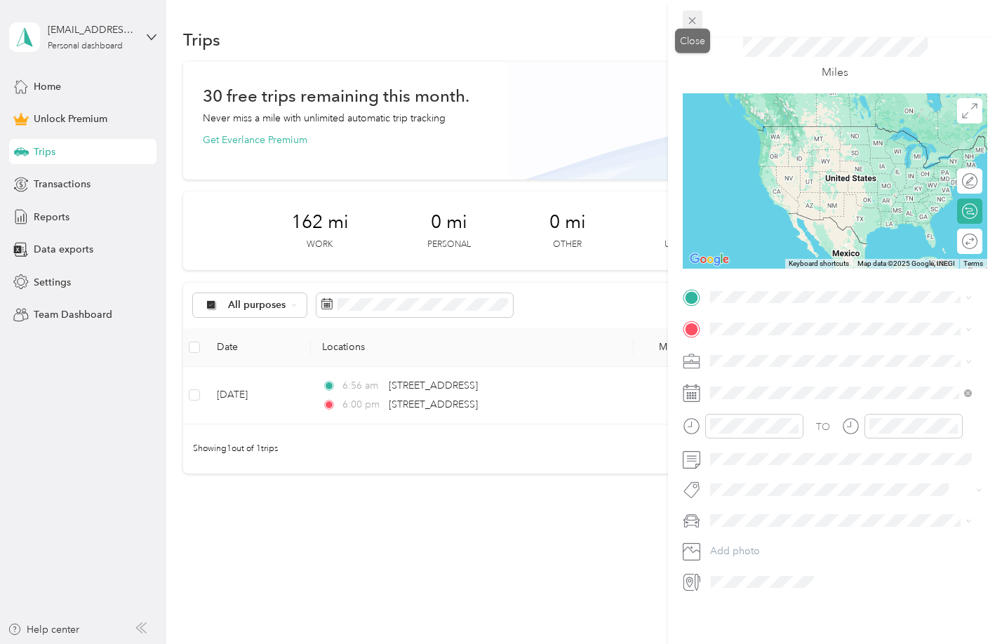
click at [695, 18] on icon at bounding box center [692, 21] width 7 height 7
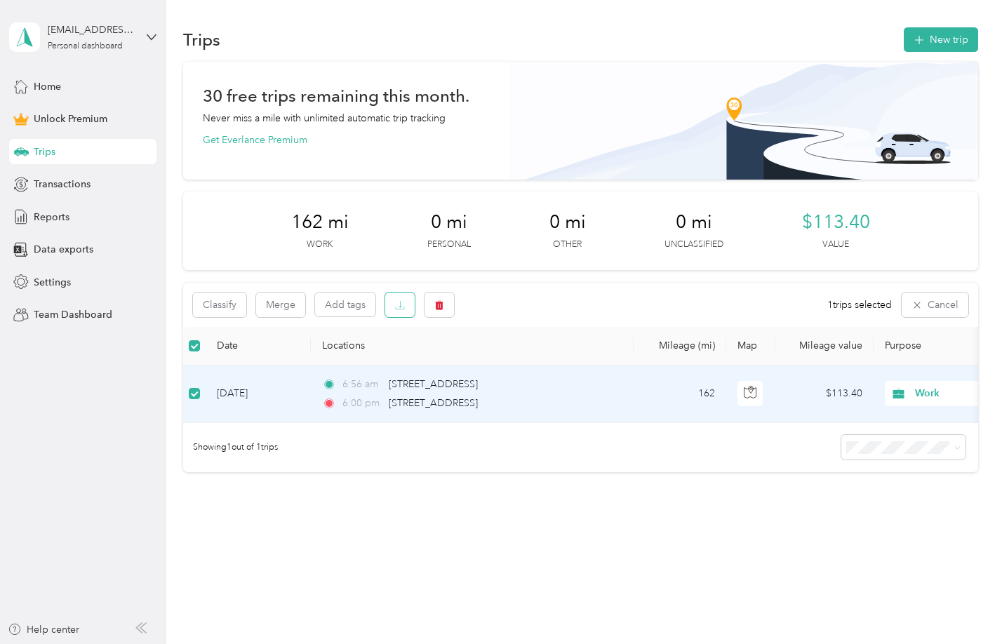
click at [406, 307] on button "button" at bounding box center [399, 305] width 29 height 25
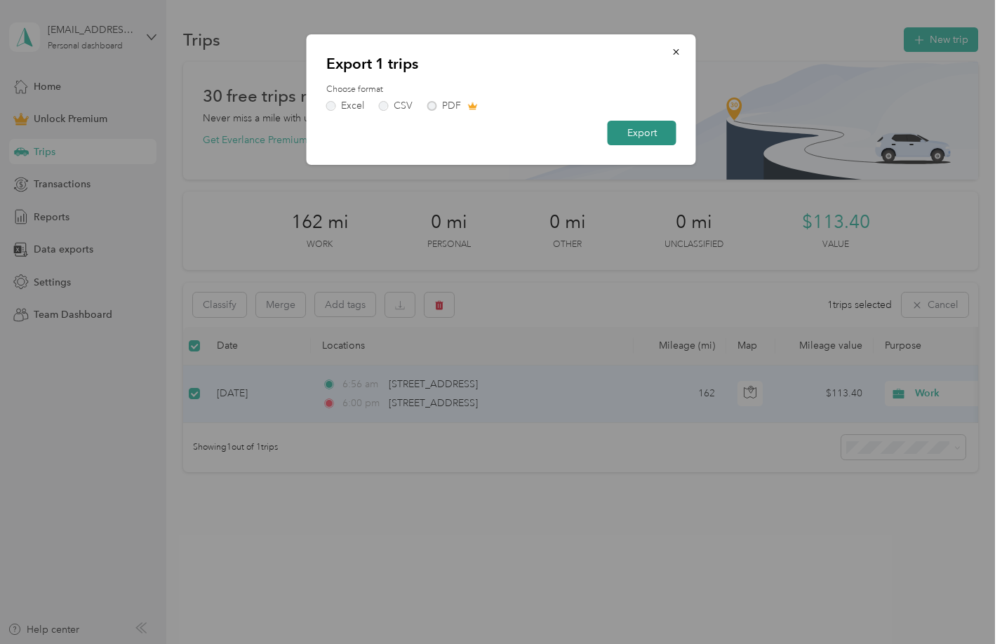
click at [647, 136] on button "Export" at bounding box center [642, 133] width 69 height 25
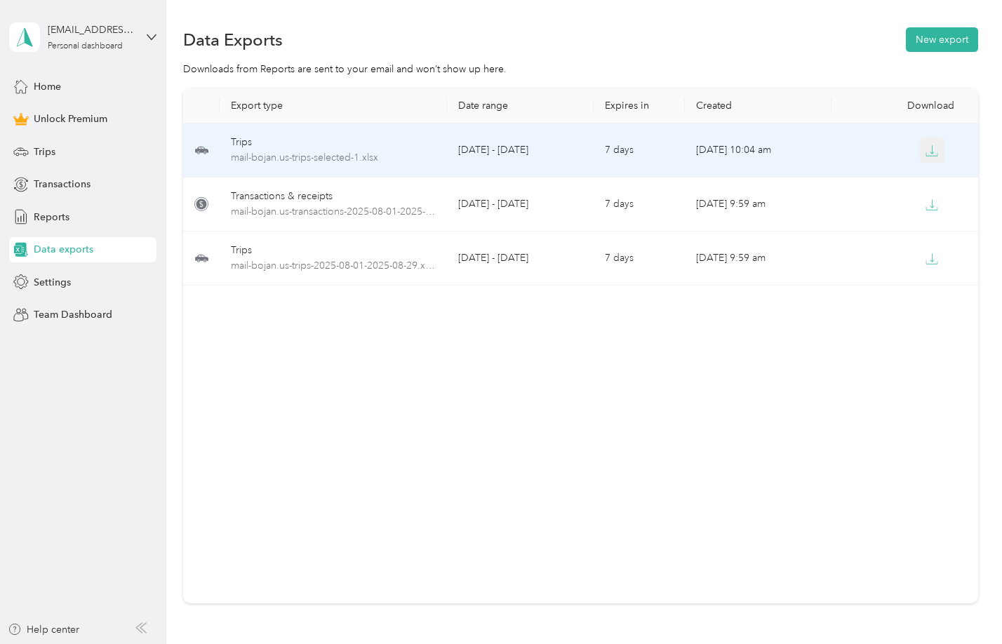
click at [931, 145] on icon "button" at bounding box center [931, 151] width 13 height 13
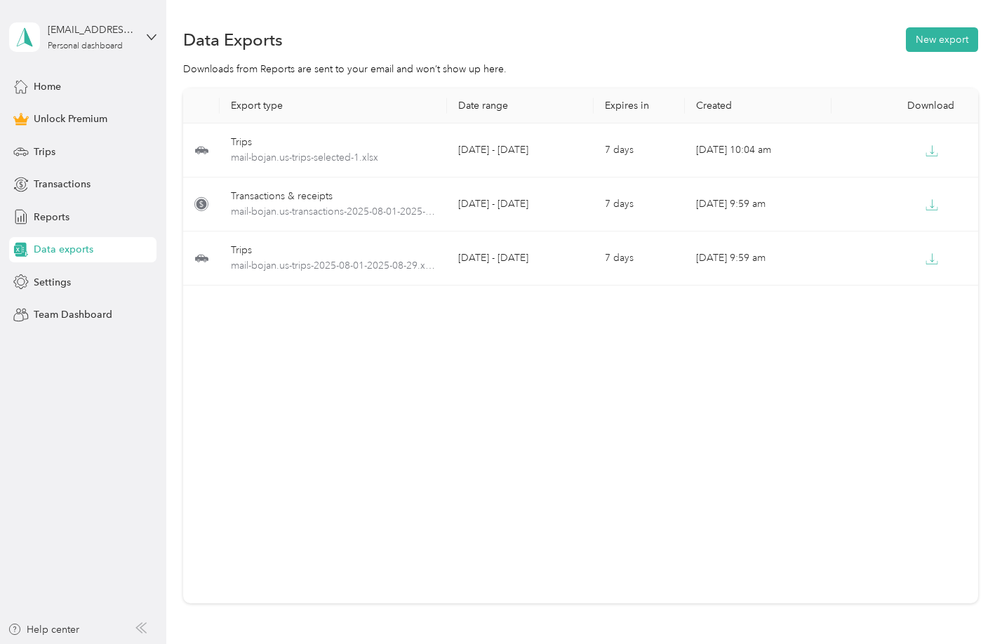
click at [524, 504] on div "Export type Date range Expires in Created Download Trips mail-bojan.us-trips-se…" at bounding box center [580, 345] width 794 height 515
click at [691, 33] on div "Data Exports New export" at bounding box center [580, 39] width 794 height 29
